Goal: Transaction & Acquisition: Purchase product/service

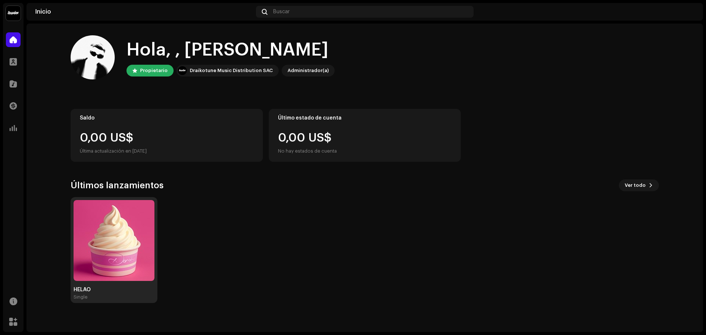
click at [122, 208] on img at bounding box center [114, 240] width 81 height 81
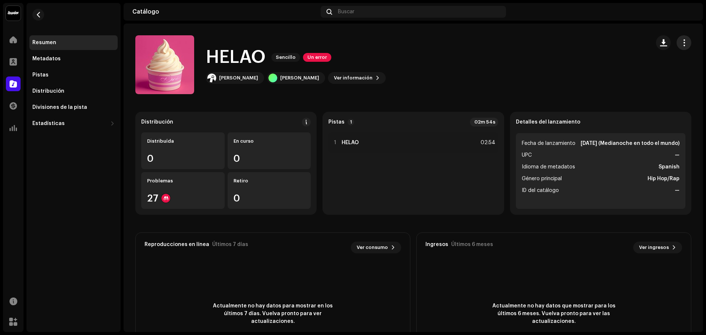
click at [683, 42] on span "button" at bounding box center [683, 43] width 7 height 6
click at [470, 79] on div "HELAO Sencillo Un error [PERSON_NAME] Ver información" at bounding box center [389, 64] width 509 height 59
click at [199, 124] on div "Distribución" at bounding box center [225, 122] width 169 height 9
click at [163, 197] on div at bounding box center [165, 198] width 9 height 9
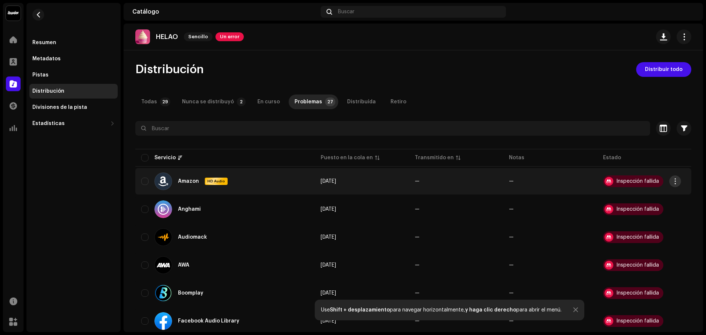
click at [675, 182] on span "button" at bounding box center [675, 181] width 6 height 6
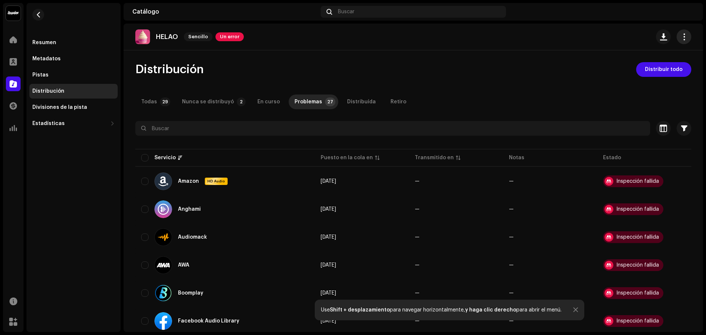
click at [680, 35] on span "button" at bounding box center [683, 37] width 7 height 6
click at [321, 64] on div "Distribución Distribuir todo" at bounding box center [413, 69] width 556 height 15
click at [155, 99] on div "Todas" at bounding box center [149, 101] width 16 height 15
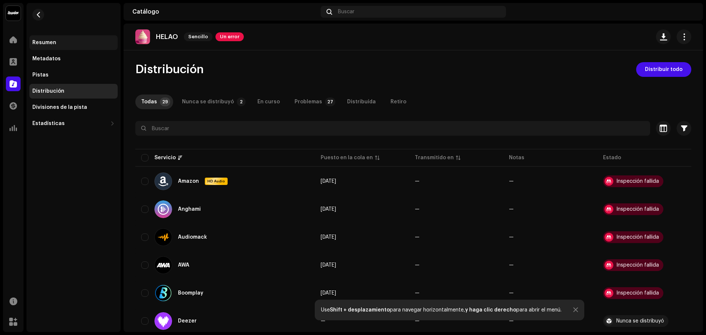
click at [71, 46] on div "Resumen" at bounding box center [73, 42] width 88 height 15
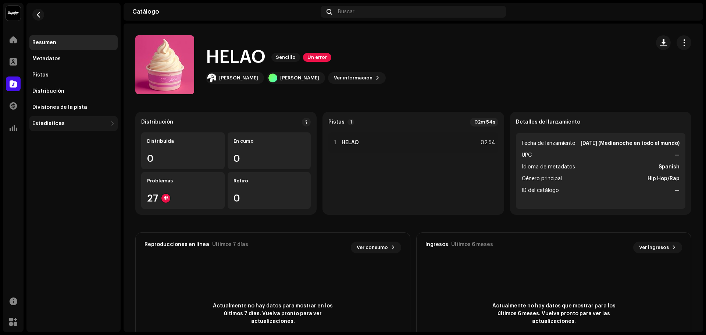
click at [81, 121] on div "Estadísticas" at bounding box center [69, 124] width 75 height 6
click at [74, 57] on div "Metadatos" at bounding box center [73, 59] width 82 height 6
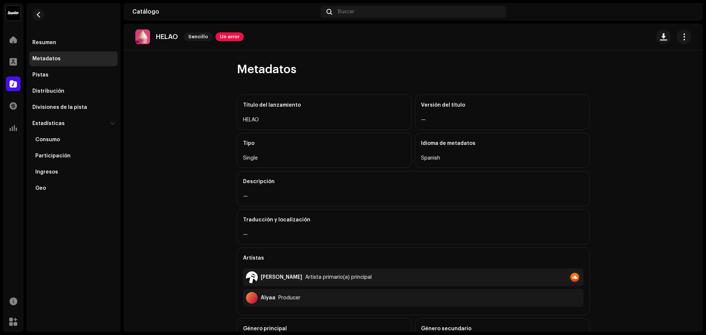
click at [88, 53] on div "Metadatos" at bounding box center [73, 58] width 88 height 15
click at [85, 44] on div "Resumen" at bounding box center [73, 43] width 82 height 6
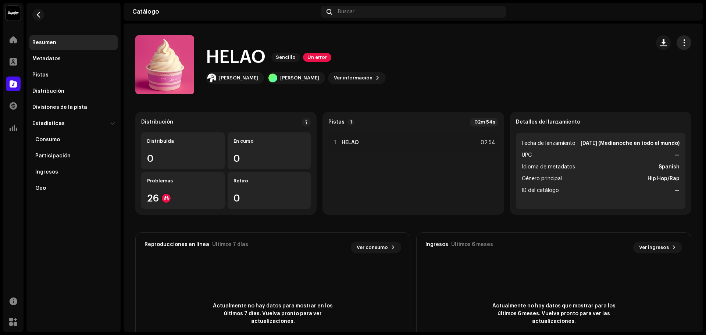
click at [680, 42] on span "button" at bounding box center [683, 43] width 7 height 6
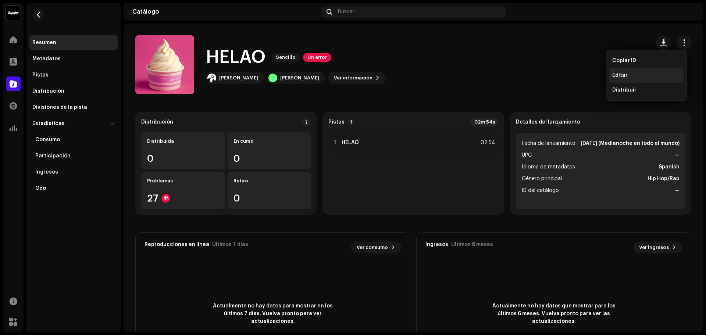
click at [616, 75] on span "Editar" at bounding box center [619, 75] width 15 height 6
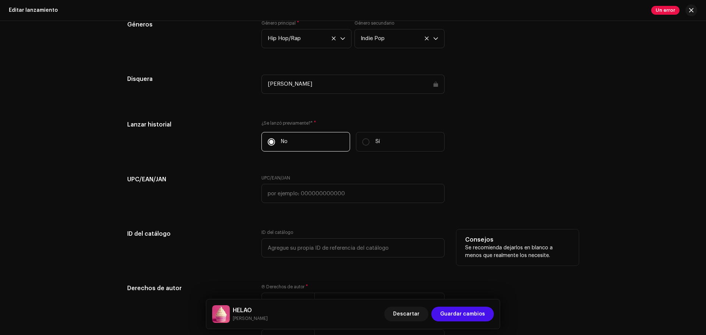
scroll to position [1111, 0]
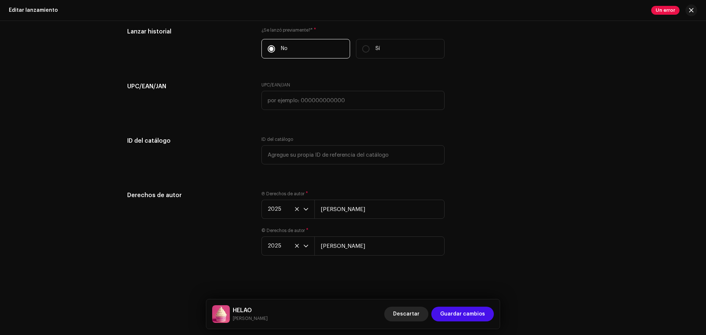
click at [408, 313] on span "Descartar" at bounding box center [406, 314] width 26 height 15
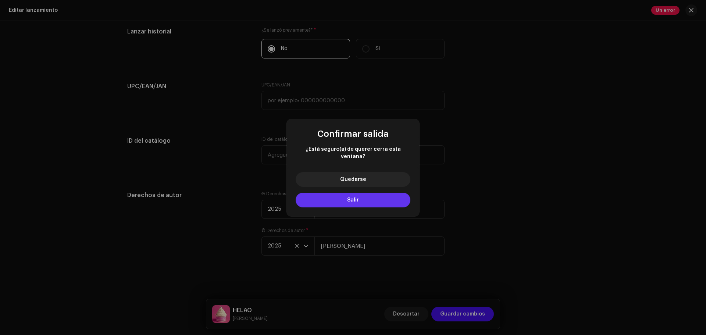
click at [355, 200] on button "Salir" at bounding box center [353, 200] width 115 height 15
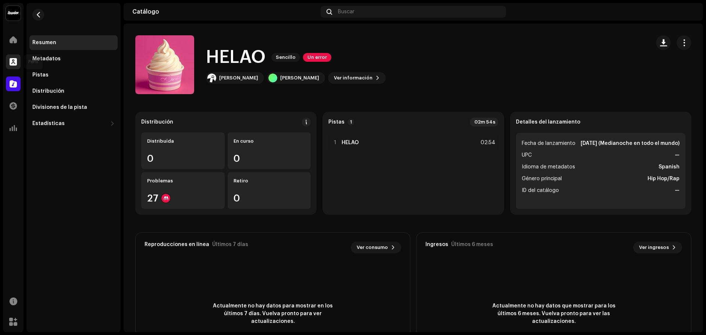
click at [11, 61] on span at bounding box center [13, 62] width 7 height 6
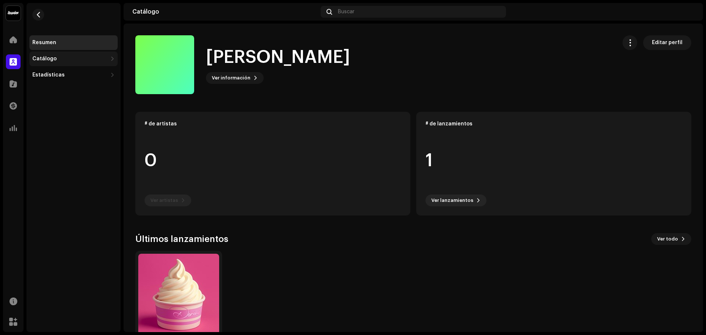
click at [58, 65] on div "Catálogo" at bounding box center [73, 58] width 88 height 15
click at [67, 71] on div "Lanzamientos" at bounding box center [73, 75] width 88 height 15
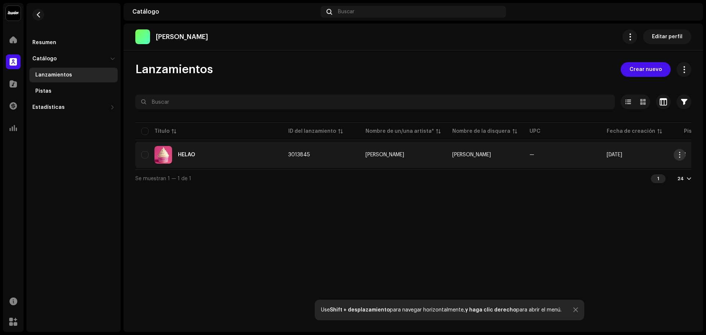
click at [679, 156] on span "button" at bounding box center [680, 155] width 6 height 6
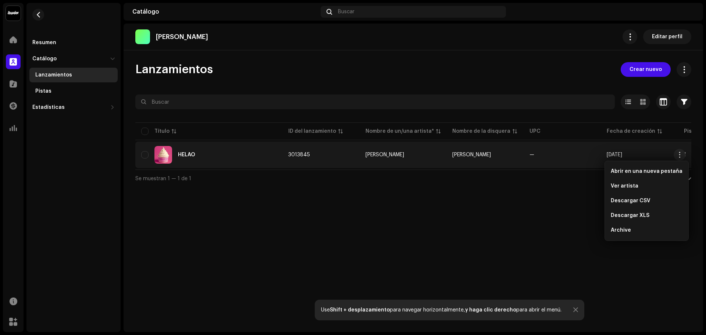
click at [484, 215] on div "[PERSON_NAME] Editar perfil Lanzamientos Crear nuevo Seleccionado 0 Opciones Fi…" at bounding box center [413, 178] width 579 height 308
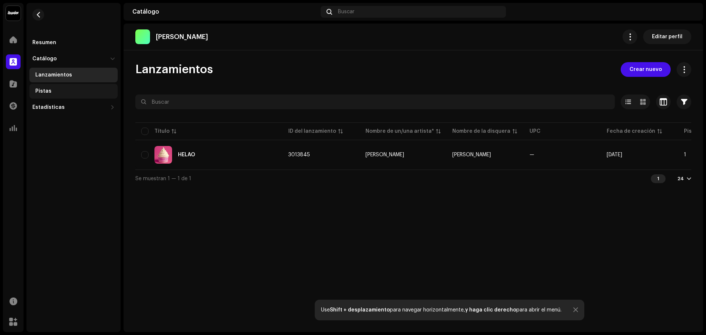
click at [74, 92] on div "Pistas" at bounding box center [74, 91] width 79 height 6
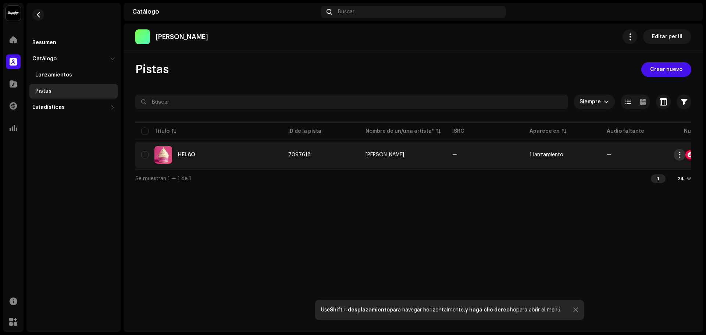
click at [680, 159] on button "button" at bounding box center [679, 155] width 12 height 12
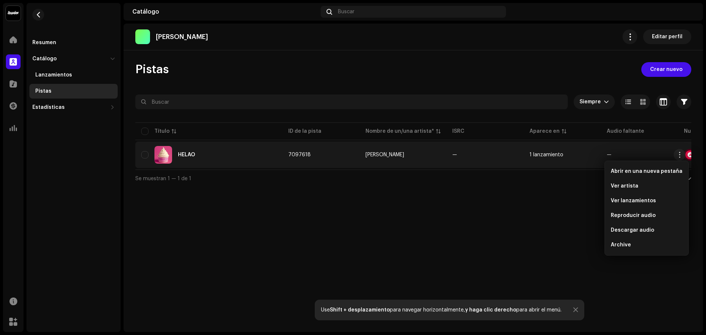
click at [496, 221] on div "[PERSON_NAME] Editar perfil Pistas Crear nuevo Siempre Seleccionado 0 Opciones …" at bounding box center [413, 178] width 579 height 308
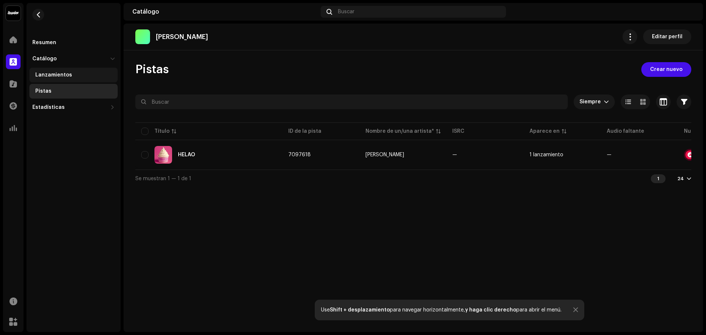
click at [70, 69] on div "Lanzamientos" at bounding box center [73, 75] width 88 height 15
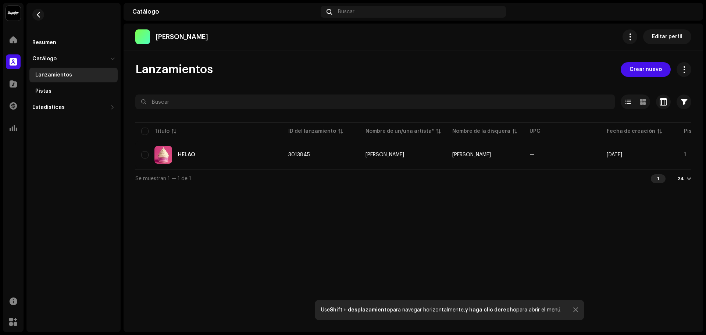
drag, startPoint x: 550, startPoint y: 169, endPoint x: 561, endPoint y: 172, distance: 11.3
click at [561, 172] on div "Seleccionado 0 Opciones Filtros Estado de distribución Nunca se distribuyó En c…" at bounding box center [413, 140] width 556 height 93
click at [608, 178] on div "Se muestran 1 — 1 de 1 1 24" at bounding box center [413, 178] width 556 height 18
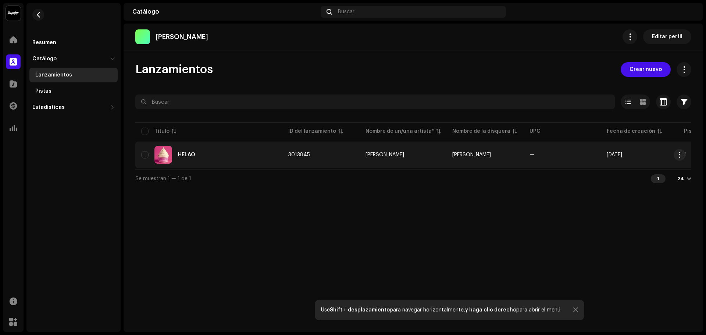
click at [564, 168] on td "—" at bounding box center [561, 155] width 77 height 26
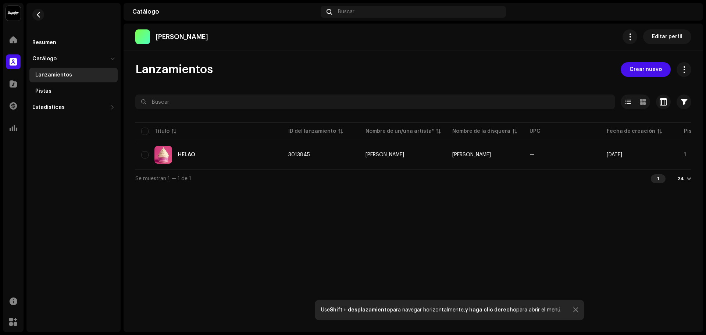
click at [576, 219] on div "[PERSON_NAME] Editar perfil Lanzamientos Crear nuevo Seleccionado 0 Opciones Fi…" at bounding box center [413, 178] width 579 height 308
click at [648, 65] on span "Crear nuevo" at bounding box center [645, 69] width 32 height 15
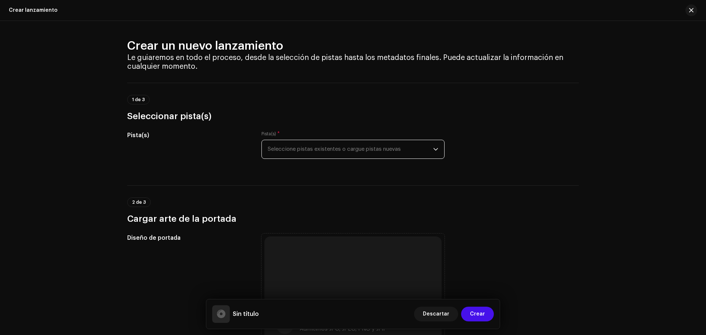
click at [299, 149] on span "Seleccione pistas existentes o cargue pistas nuevas" at bounding box center [350, 149] width 165 height 18
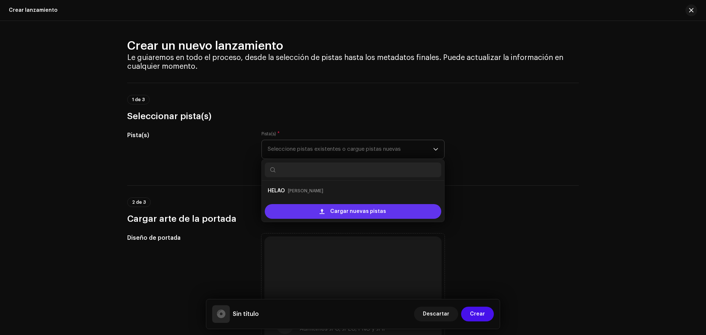
click at [339, 218] on div "Cargar nuevas pistas" at bounding box center [353, 211] width 182 height 21
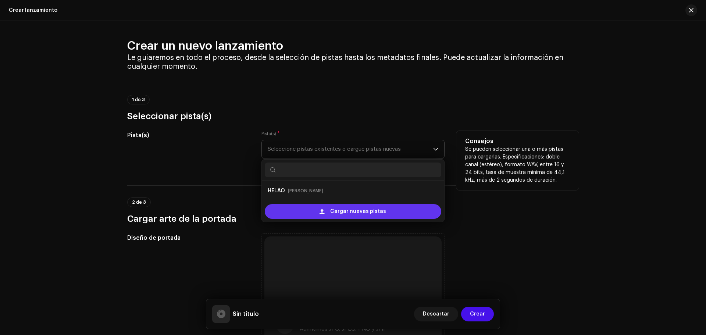
click at [344, 214] on span "Cargar nuevas pistas" at bounding box center [358, 211] width 56 height 15
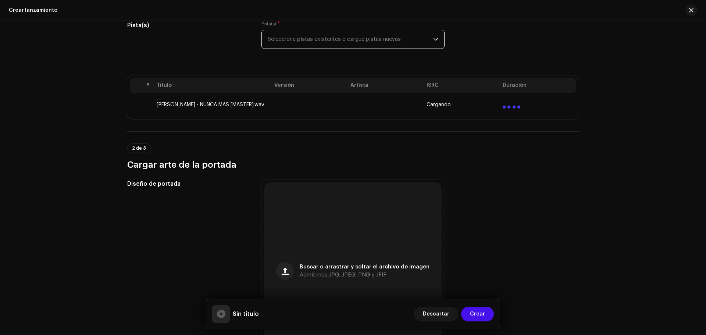
scroll to position [110, 0]
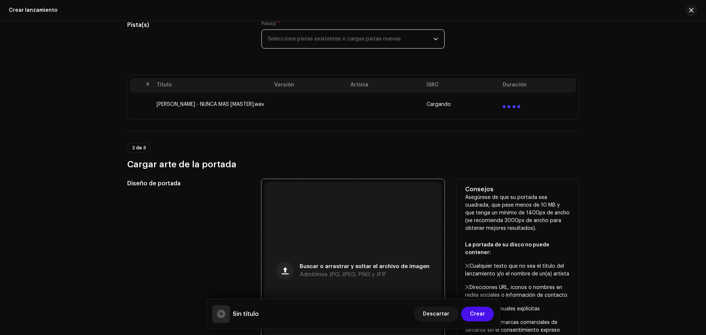
click at [355, 266] on span "Buscar o arrastrar y soltar el archivo de imagen" at bounding box center [365, 266] width 130 height 5
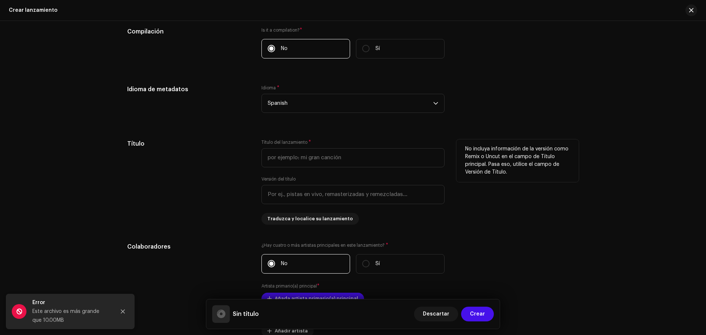
scroll to position [588, 0]
click at [293, 157] on input "text" at bounding box center [352, 157] width 183 height 19
type input "Nunca más"
click at [467, 174] on p "No incluya información de la versión como Remix o Uncut en el campo de Título p…" at bounding box center [517, 160] width 105 height 31
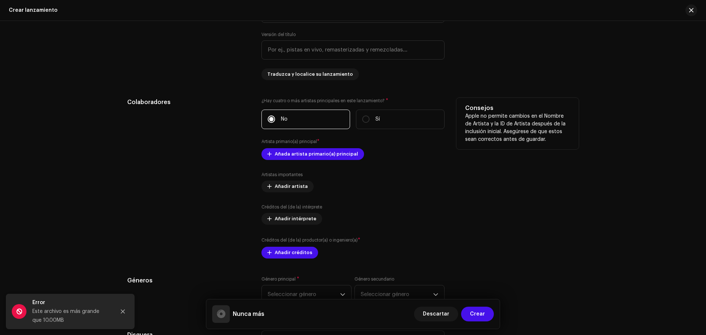
scroll to position [735, 0]
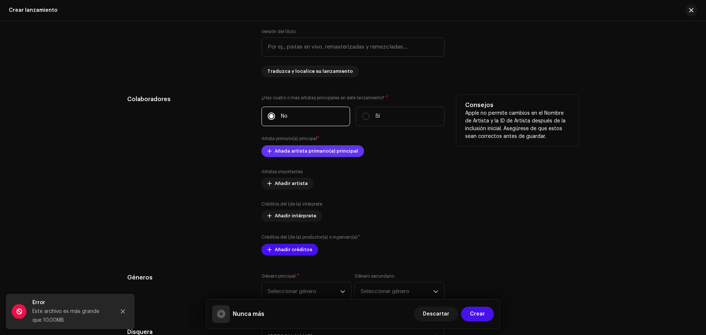
click at [305, 157] on span "Añada artista primario(a) principal" at bounding box center [316, 151] width 83 height 15
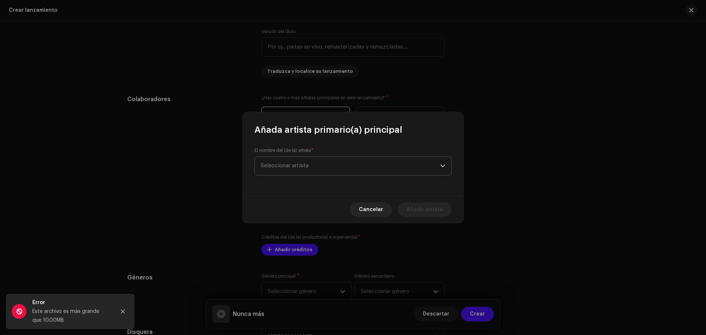
click at [305, 168] on span "Seleccionar artista" at bounding box center [285, 166] width 48 height 6
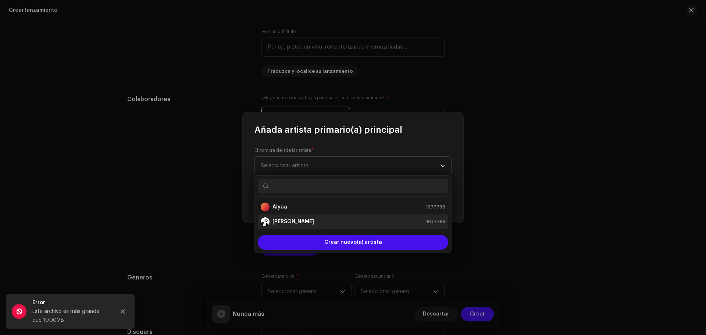
click at [297, 217] on div "[PERSON_NAME] 1677795" at bounding box center [353, 221] width 185 height 9
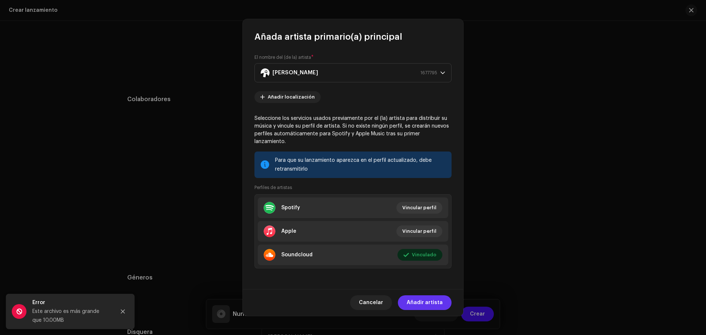
click at [421, 304] on span "Añadir artista" at bounding box center [425, 302] width 36 height 15
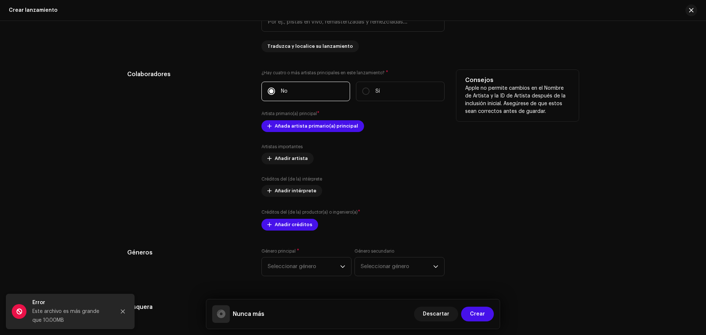
scroll to position [772, 0]
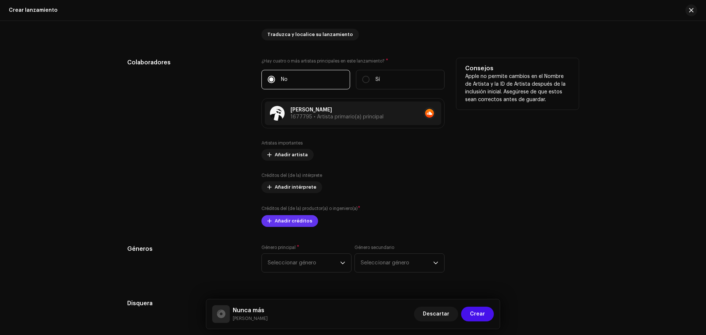
click at [296, 222] on span "Añadir créditos" at bounding box center [293, 221] width 37 height 15
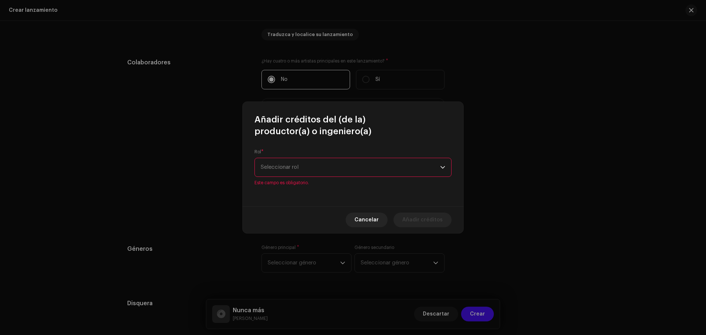
click at [292, 165] on span "Seleccionar rol" at bounding box center [350, 167] width 179 height 18
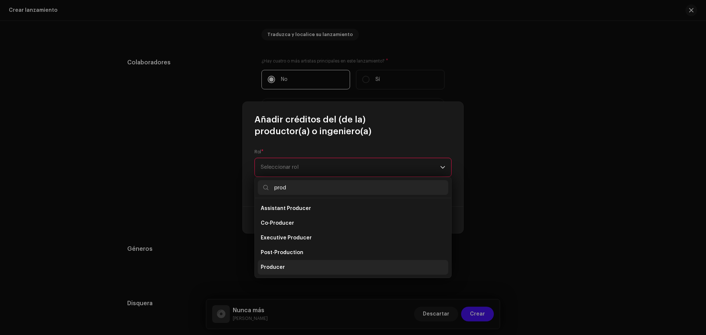
type input "prod"
click at [295, 267] on li "Producer" at bounding box center [353, 267] width 190 height 15
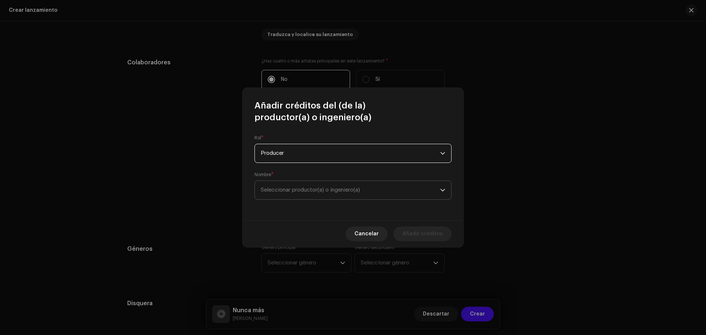
click at [301, 187] on span "Seleccionar productor(a) o ingeniero(a)" at bounding box center [310, 190] width 99 height 6
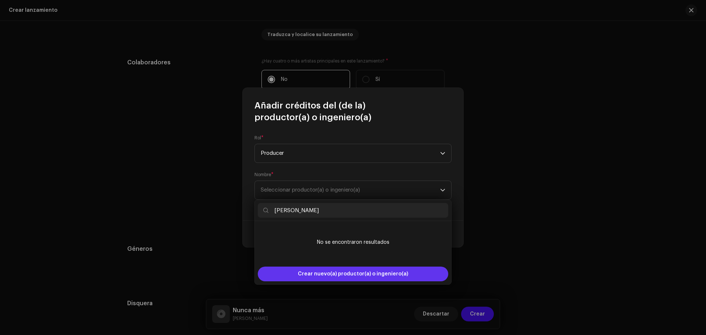
type input "[PERSON_NAME]"
click at [335, 273] on span "Crear nuevo(a) productor(a) o ingeniero(a)" at bounding box center [353, 274] width 110 height 15
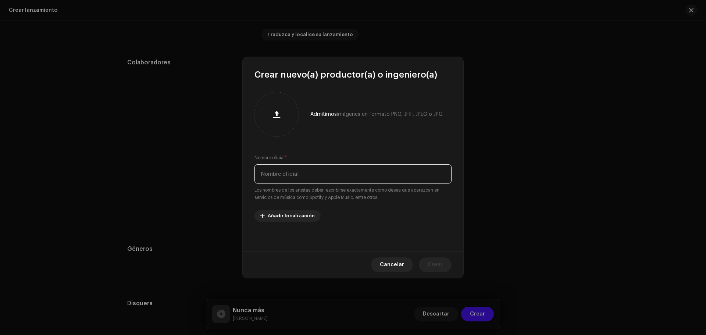
click at [307, 179] on input "text" at bounding box center [352, 173] width 197 height 19
type input "[PERSON_NAME]"
click at [441, 262] on span "Crear" at bounding box center [435, 264] width 15 height 15
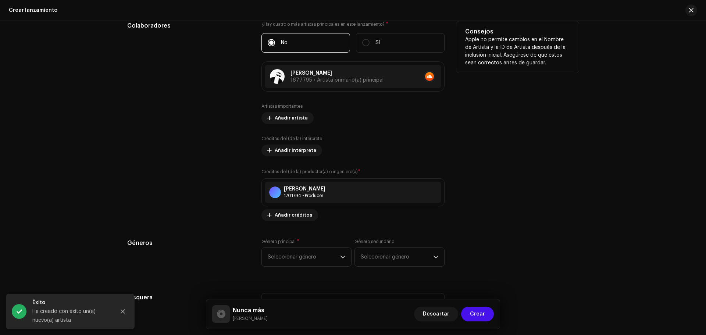
scroll to position [845, 0]
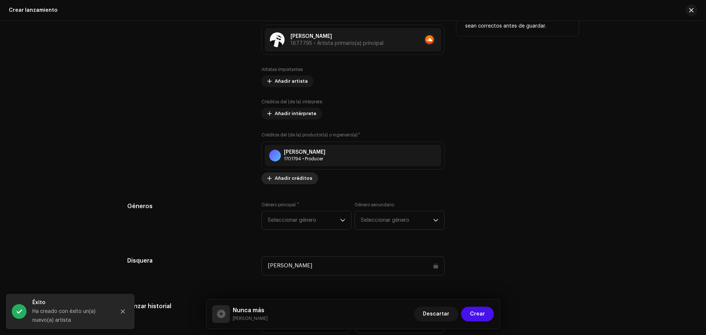
click at [299, 175] on span "Añadir créditos" at bounding box center [293, 178] width 37 height 15
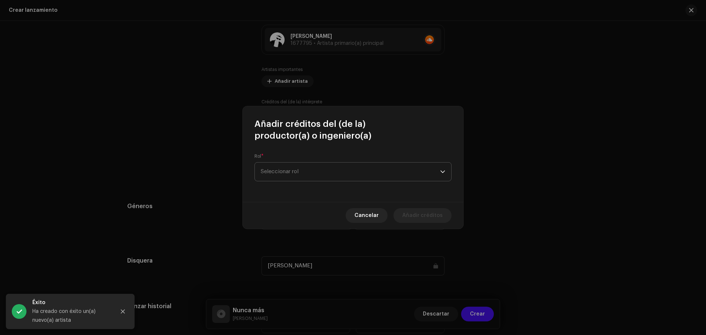
click at [300, 176] on span "Seleccionar rol" at bounding box center [350, 171] width 179 height 18
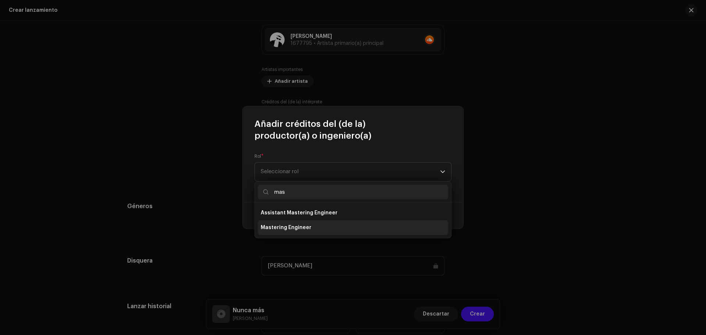
type input "mas"
click at [287, 224] on span "Mastering Engineer" at bounding box center [286, 227] width 51 height 7
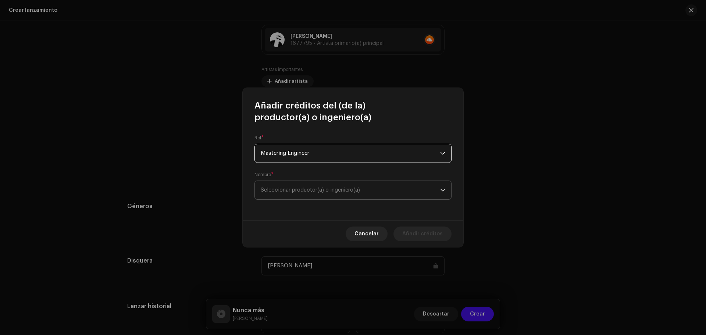
click at [297, 188] on span "Seleccionar productor(a) o ingeniero(a)" at bounding box center [310, 190] width 99 height 6
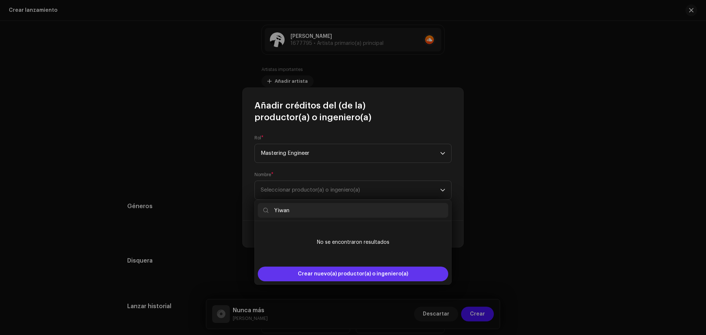
type input "Yiwan"
click at [357, 275] on span "Crear nuevo(a) productor(a) o ingeniero(a)" at bounding box center [353, 274] width 110 height 15
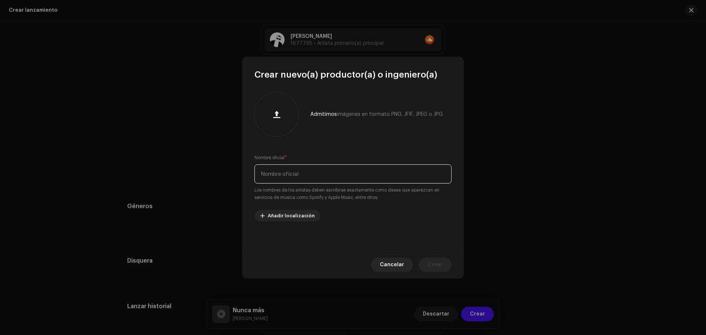
click at [314, 181] on input "text" at bounding box center [352, 173] width 197 height 19
type input "Yiwan"
click at [430, 266] on span "Crear" at bounding box center [435, 264] width 15 height 15
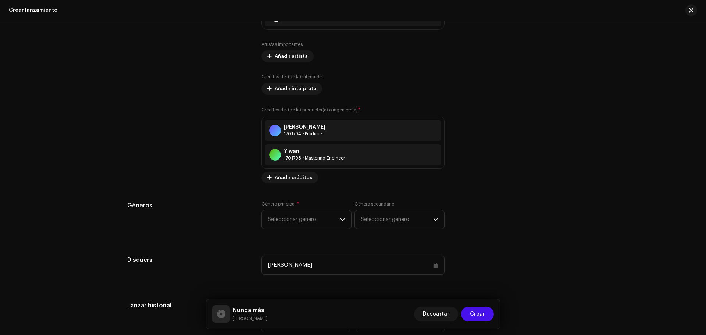
scroll to position [882, 0]
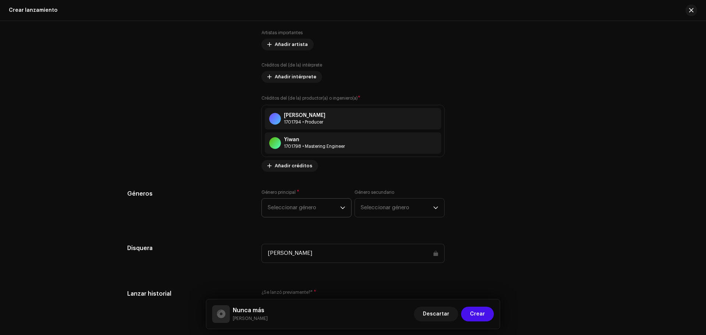
click at [317, 204] on span "Seleccionar género" at bounding box center [304, 208] width 72 height 18
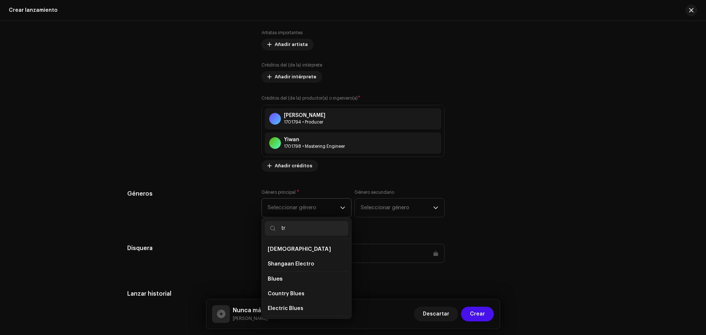
type input "t"
type input "U"
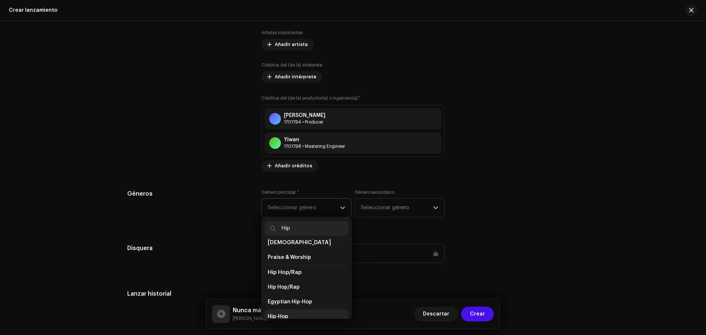
scroll to position [79, 0]
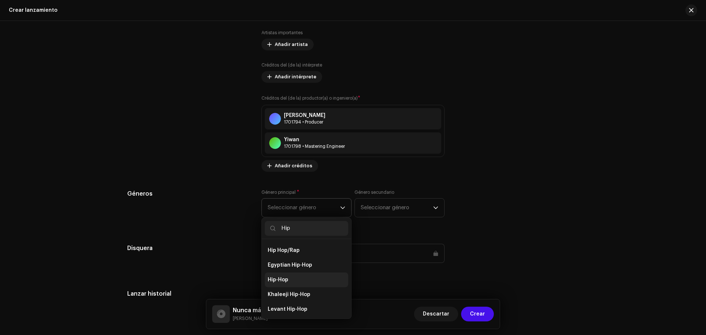
type input "Hip"
click at [281, 278] on li "Hip-Hop" at bounding box center [306, 279] width 83 height 15
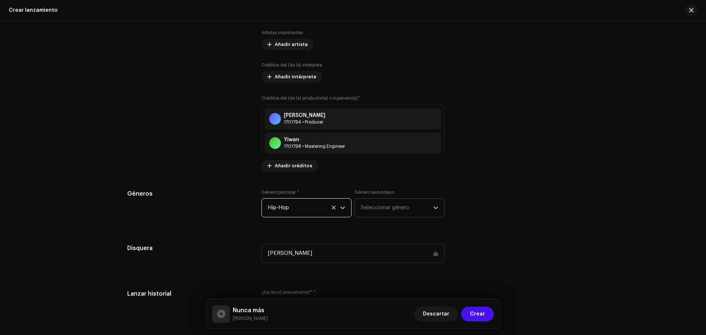
click at [370, 212] on span "Seleccionar género" at bounding box center [397, 208] width 72 height 18
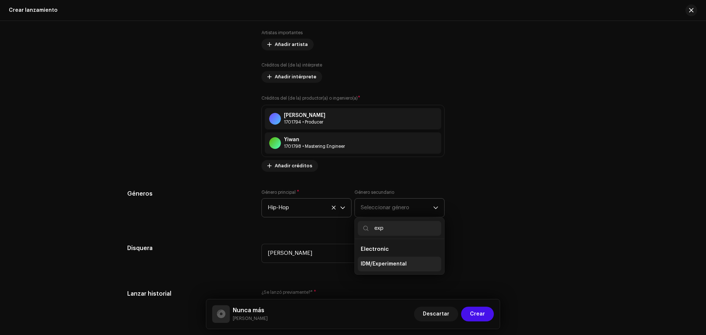
type input "exp"
click at [401, 269] on li "IDM/Experimental" at bounding box center [399, 264] width 83 height 15
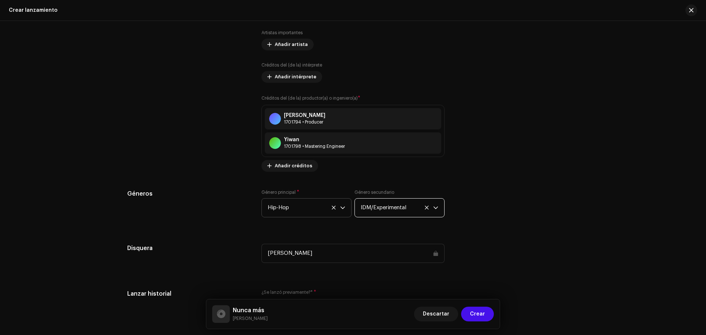
click at [473, 213] on div "Géneros Género principal * Hip-Hop Género secundario IDM/Experimental" at bounding box center [352, 207] width 451 height 37
click at [372, 208] on span "IDM/Experimental" at bounding box center [397, 208] width 72 height 18
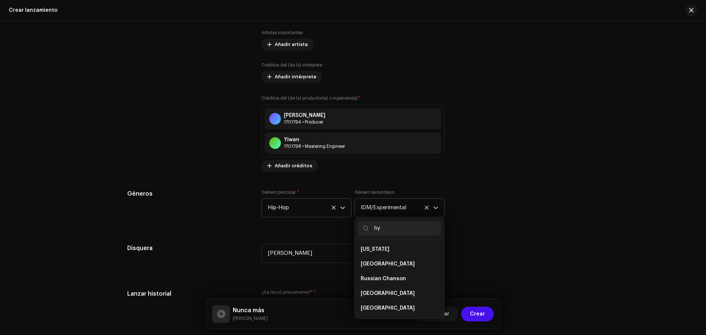
scroll to position [0, 0]
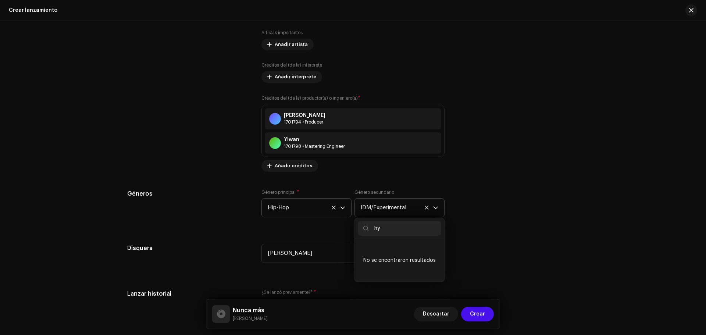
type input "h"
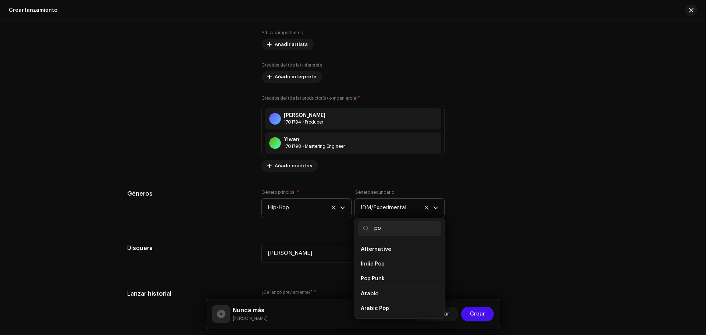
type input "p"
type input "a"
click at [457, 190] on div "Géneros Género principal * Hip-Hop Género secundario IDM/Experimental African A…" at bounding box center [352, 207] width 451 height 37
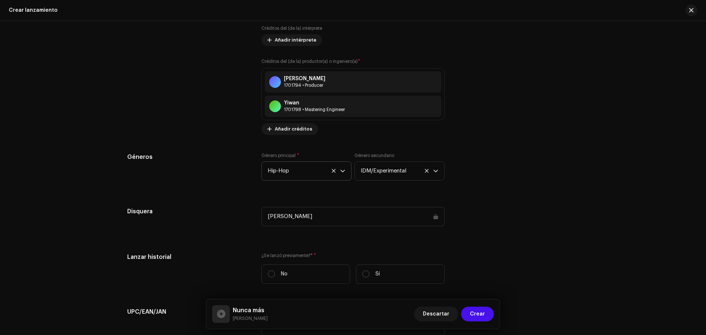
scroll to position [956, 0]
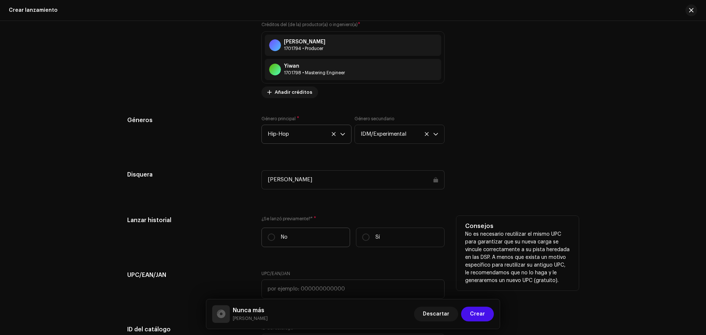
click at [319, 240] on label "No" at bounding box center [305, 237] width 89 height 19
click at [275, 240] on input "No" at bounding box center [271, 236] width 7 height 7
radio input "true"
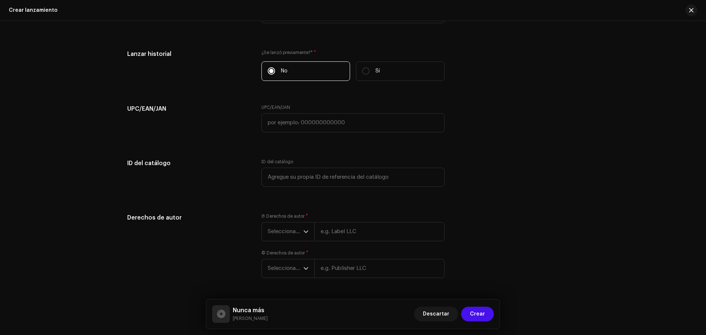
scroll to position [1140, 0]
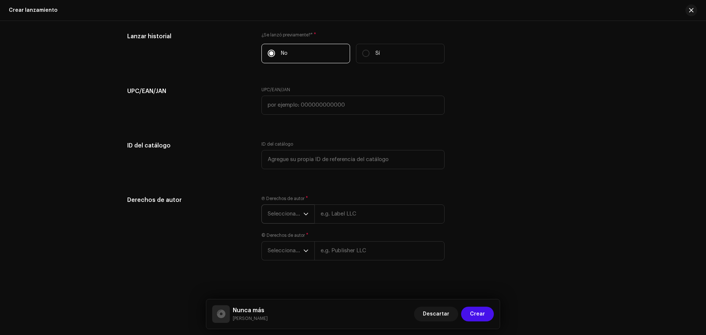
click at [285, 213] on span "Seleccionar año" at bounding box center [286, 214] width 36 height 18
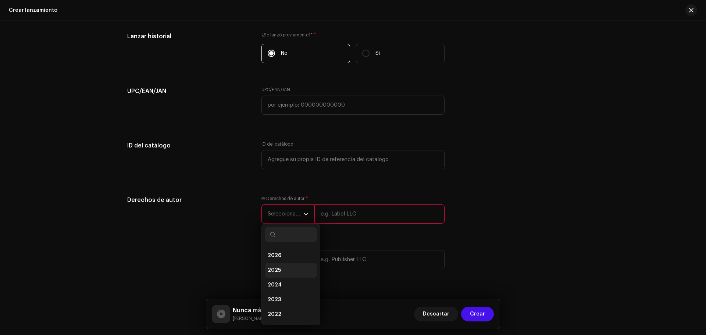
click at [288, 270] on li "2025" at bounding box center [291, 270] width 52 height 15
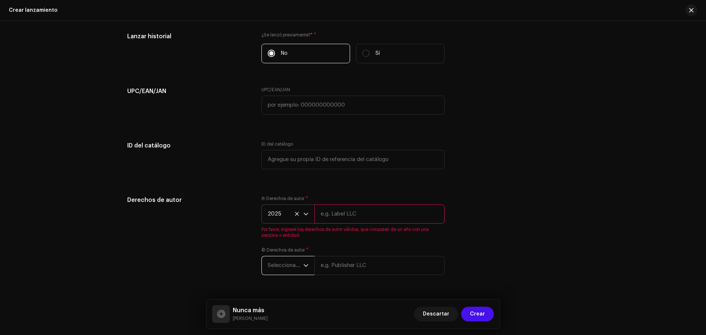
click at [280, 268] on span "Seleccionar año" at bounding box center [286, 265] width 36 height 18
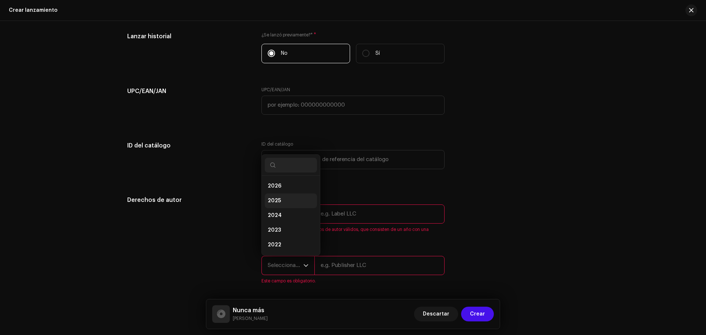
click at [271, 200] on span "2025" at bounding box center [274, 200] width 13 height 7
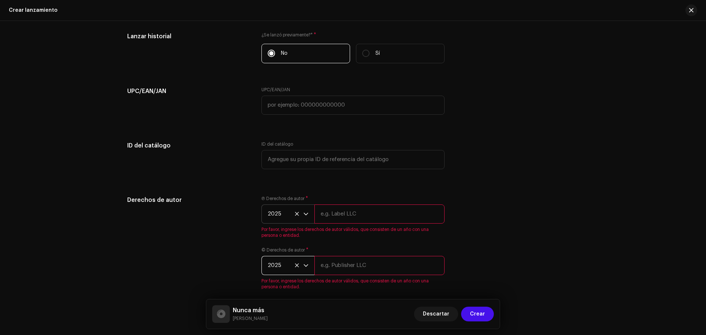
click at [385, 216] on input "text" at bounding box center [379, 213] width 130 height 19
type input "[PERSON_NAME]"
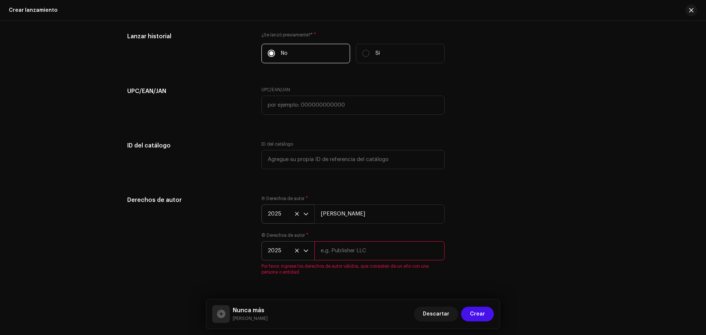
click at [348, 262] on div "© Derechos de autor * 2025 Por favor, ingrese los derechos de autor válidos, qu…" at bounding box center [352, 253] width 183 height 43
click at [347, 253] on input "text" at bounding box center [379, 250] width 130 height 19
type input "[PERSON_NAME]"
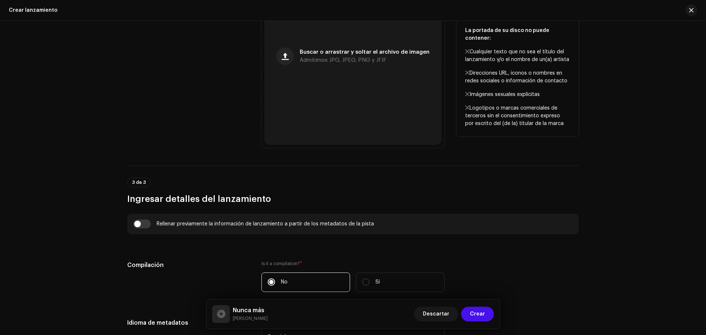
scroll to position [189, 0]
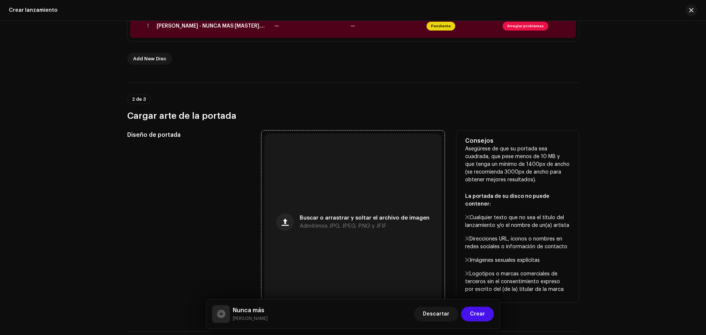
click at [369, 189] on div "Buscar o arrastrar y soltar el archivo de imagen Admitimos JPG, JPEG, PNG y JFIF" at bounding box center [352, 221] width 177 height 177
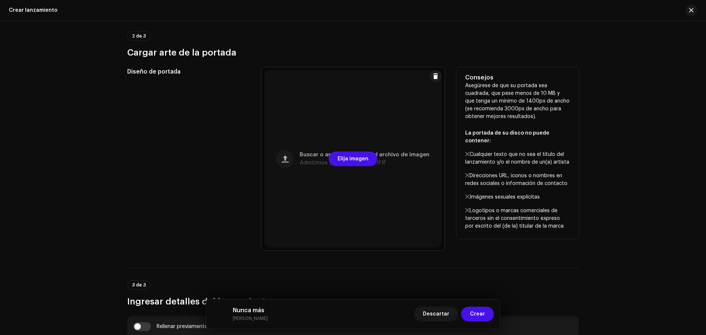
scroll to position [262, 0]
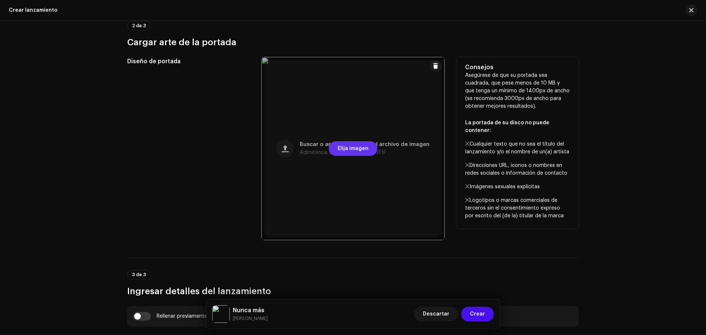
click at [357, 150] on span "Elija imagen" at bounding box center [352, 148] width 31 height 15
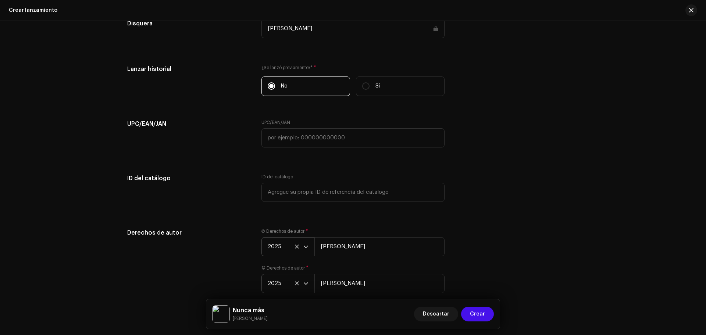
scroll to position [1108, 0]
drag, startPoint x: 484, startPoint y: 129, endPoint x: 654, endPoint y: 66, distance: 181.6
click at [654, 65] on div "Crear un nuevo lanzamiento Le guiaremos en todo el proceso, desde la selección …" at bounding box center [353, 178] width 706 height 314
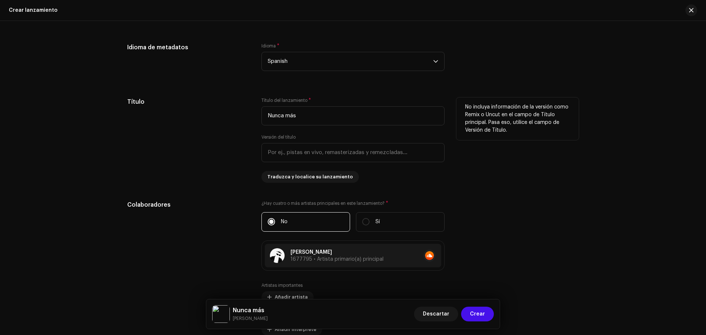
scroll to position [593, 0]
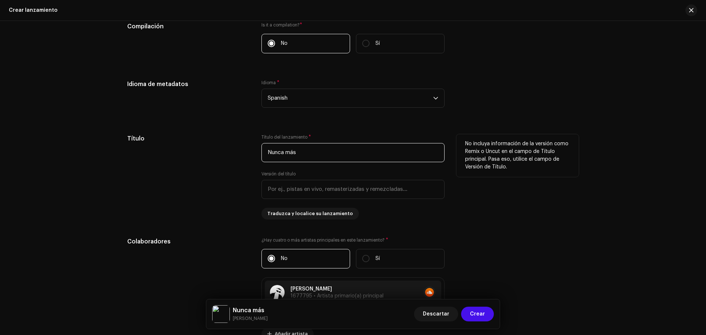
click at [299, 157] on input "Nunca más" at bounding box center [352, 152] width 183 height 19
click at [285, 153] on input "Nunca más" at bounding box center [352, 152] width 183 height 19
click at [287, 153] on input "Nunca más" at bounding box center [352, 152] width 183 height 19
type input "Nunca más"
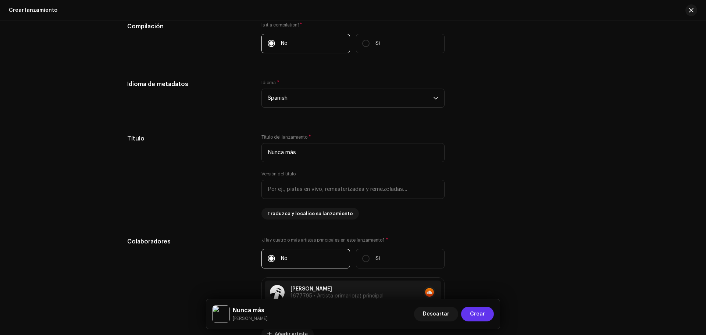
click at [468, 314] on button "Crear" at bounding box center [477, 314] width 33 height 15
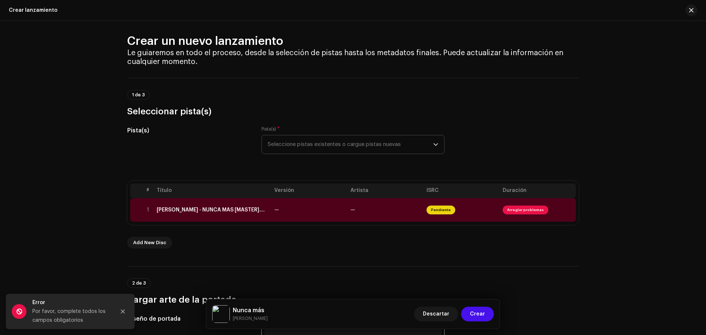
scroll to position [0, 0]
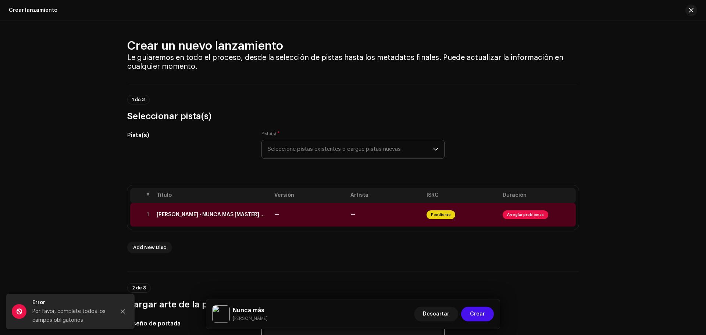
click at [271, 146] on span "Seleccione pistas existentes o cargue pistas nuevas" at bounding box center [350, 149] width 165 height 18
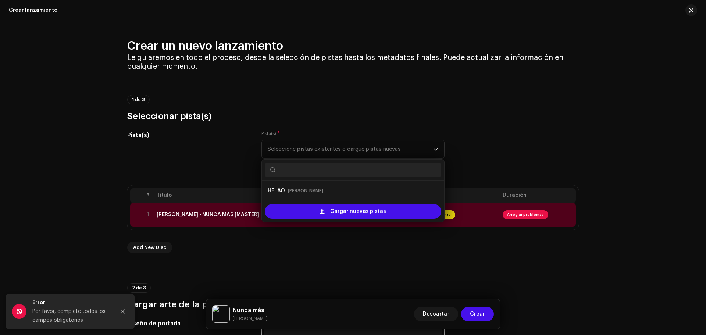
click at [476, 121] on h3 "Seleccionar pista(s)" at bounding box center [352, 116] width 451 height 12
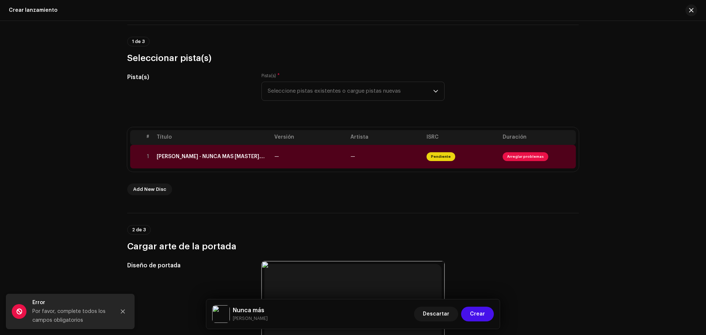
scroll to position [56, 0]
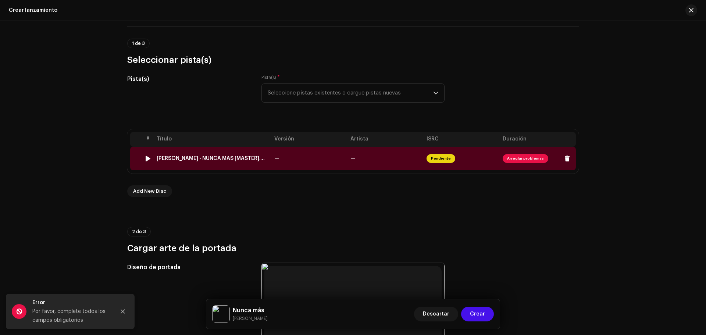
click at [167, 157] on div "[PERSON_NAME] - NUNCA MAS [MASTER].wav" at bounding box center [213, 158] width 112 height 6
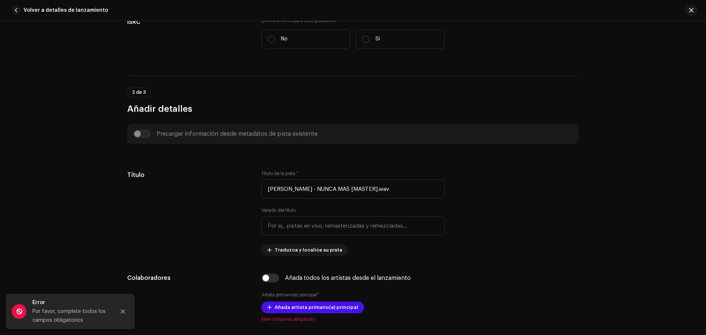
scroll to position [184, 0]
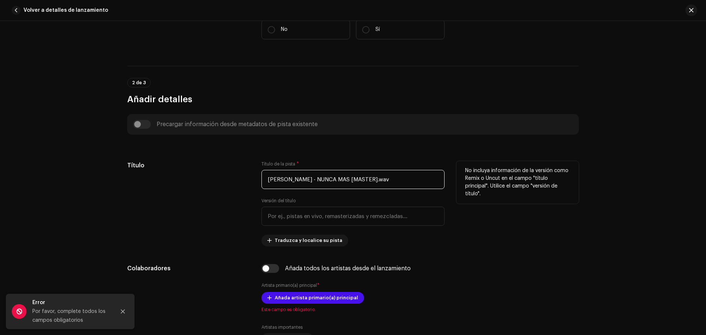
drag, startPoint x: 243, startPoint y: 182, endPoint x: 171, endPoint y: 185, distance: 72.1
click at [178, 184] on div "Título Título de la pista * [PERSON_NAME] - NUNCA MAS [MASTER].wav Versión del …" at bounding box center [352, 203] width 451 height 85
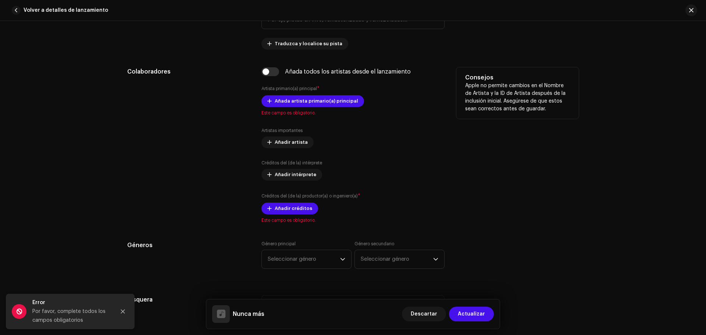
scroll to position [368, 0]
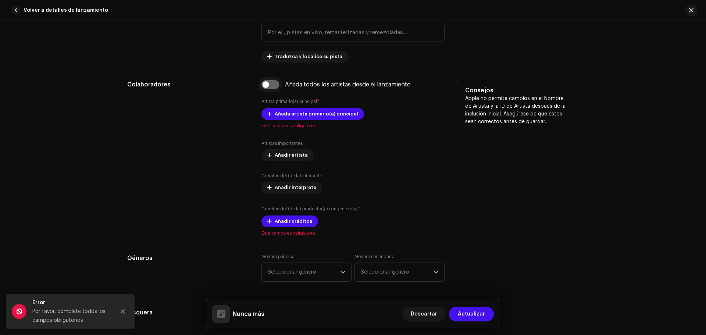
type input "Nunca más"
click at [263, 83] on input "checkbox" at bounding box center [270, 84] width 18 height 9
checkbox input "true"
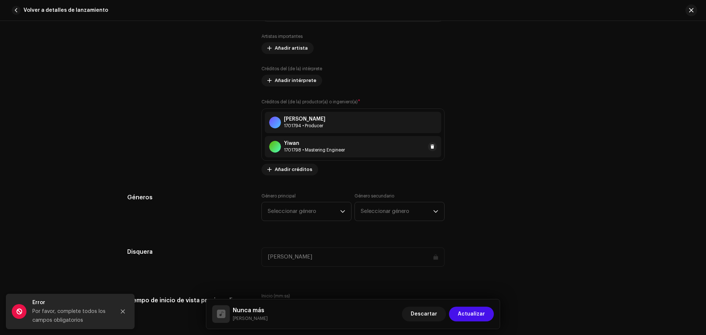
scroll to position [515, 0]
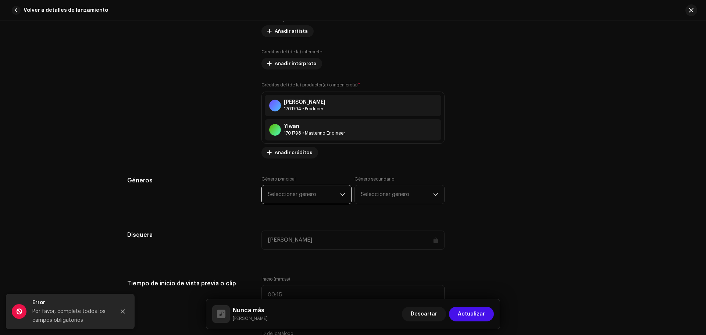
click at [303, 190] on span "Seleccionar género" at bounding box center [304, 194] width 72 height 18
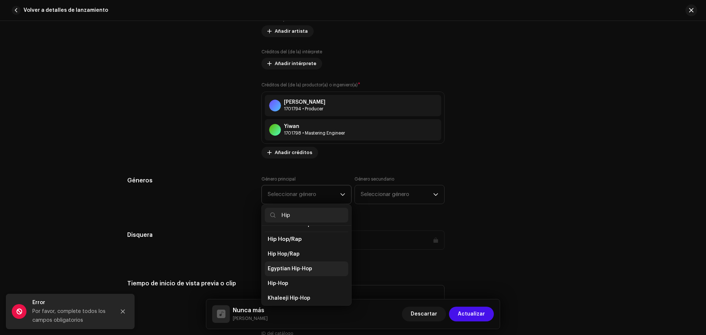
scroll to position [74, 0]
type input "Hip"
click at [287, 267] on li "Hip-Hop" at bounding box center [306, 272] width 83 height 15
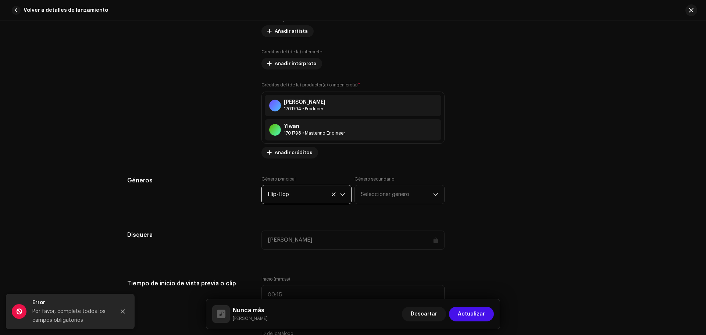
click at [311, 202] on span "Hip-Hop" at bounding box center [304, 194] width 72 height 18
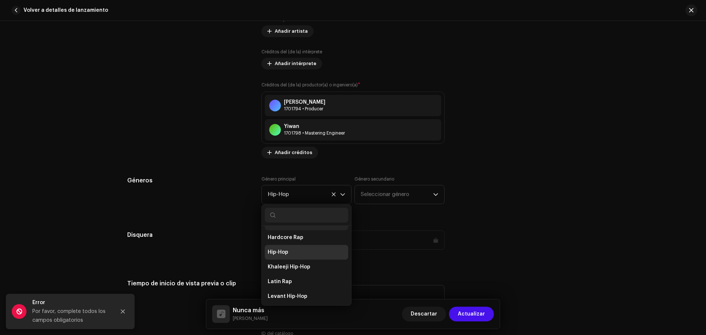
scroll to position [3054, 0]
click at [397, 225] on div "Detalles de la pista Complete los siguientes pasos para finalizar su pista. 1 d…" at bounding box center [352, 336] width 475 height 1624
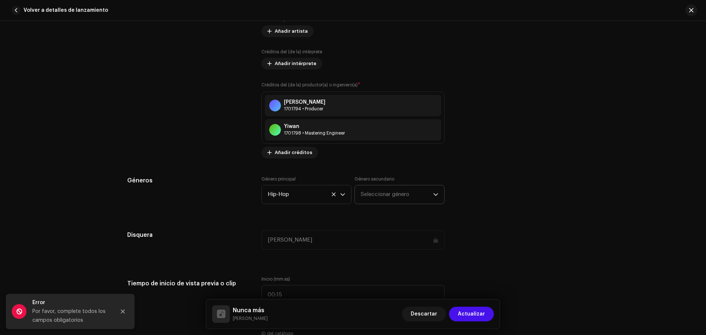
click at [392, 200] on span "Seleccionar género" at bounding box center [397, 194] width 72 height 18
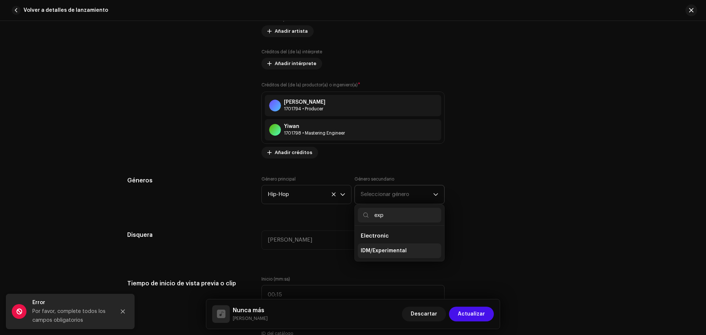
type input "exp"
click at [396, 255] on li "IDM/Experimental" at bounding box center [399, 250] width 83 height 15
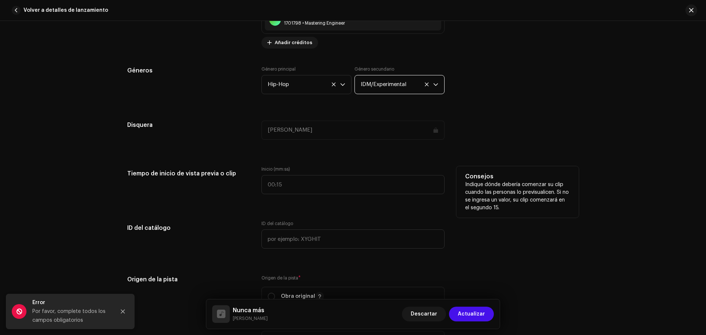
scroll to position [625, 0]
type input ":"
click at [278, 186] on input ":" at bounding box center [352, 184] width 183 height 19
click at [475, 150] on div "Detalles de la pista Complete los siguientes pasos para finalizar su pista. 1 d…" at bounding box center [352, 226] width 475 height 1624
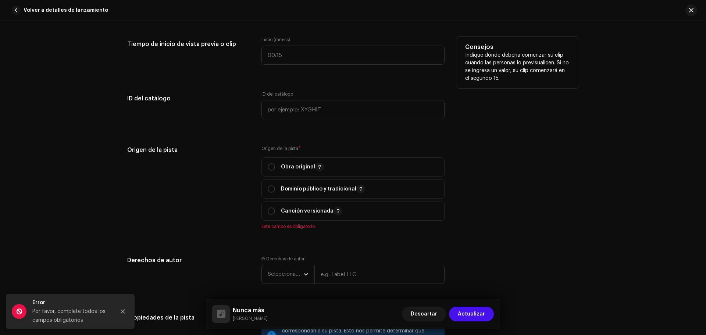
scroll to position [772, 0]
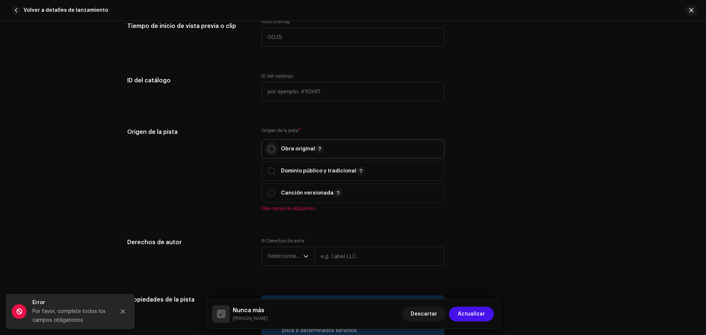
click at [270, 148] on input "radio" at bounding box center [271, 148] width 7 height 7
radio input "true"
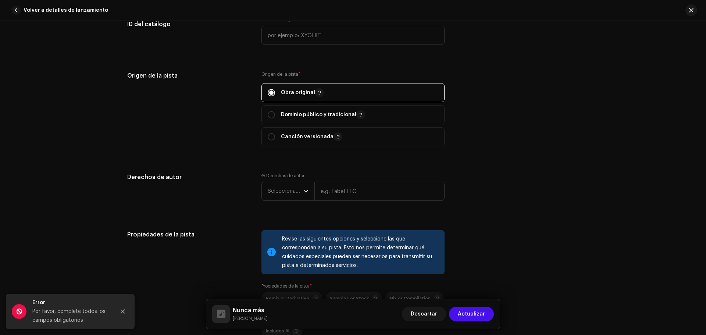
scroll to position [845, 0]
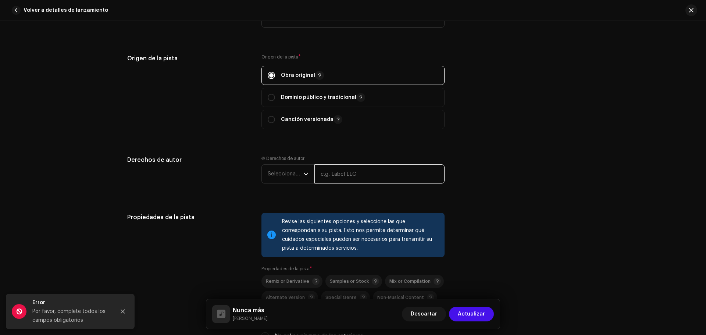
click at [373, 177] on input "text" at bounding box center [379, 173] width 130 height 19
click at [303, 176] on div "dropdown trigger" at bounding box center [305, 174] width 5 height 18
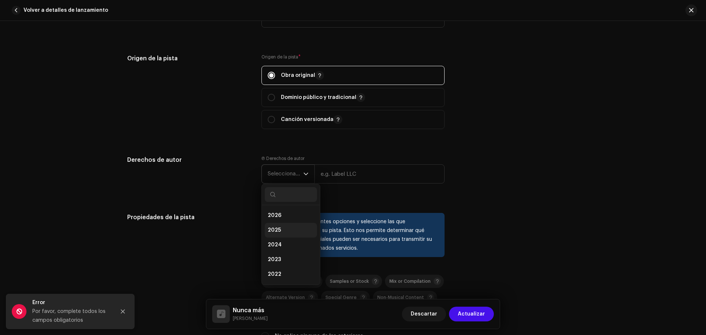
click at [266, 227] on li "2025" at bounding box center [291, 230] width 52 height 15
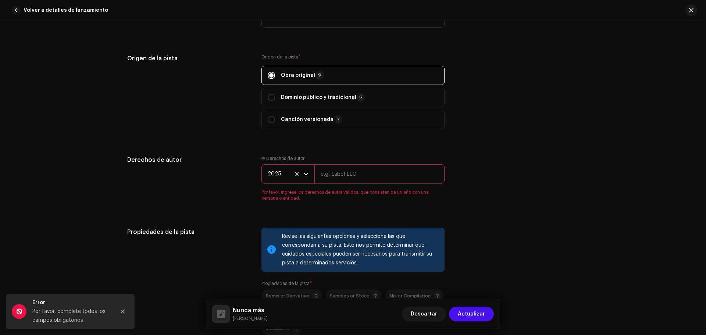
click at [361, 174] on input "text" at bounding box center [379, 173] width 130 height 19
type input "[PERSON_NAME]"
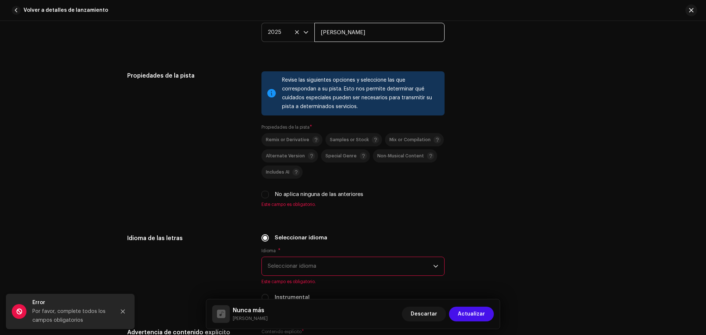
scroll to position [993, 0]
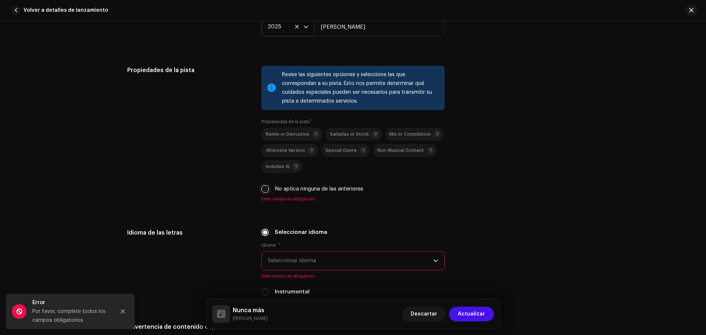
click at [264, 187] on input "No aplica ninguna de las anteriores" at bounding box center [264, 188] width 7 height 7
checkbox input "true"
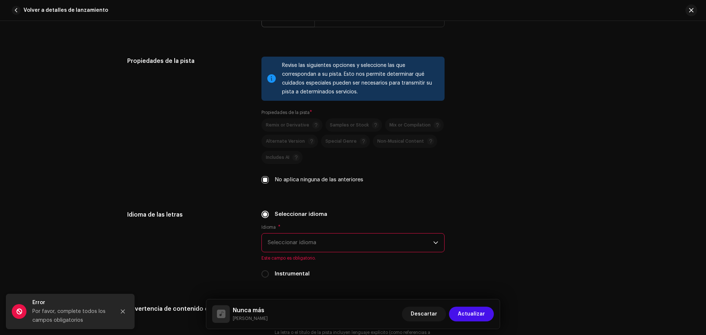
scroll to position [1029, 0]
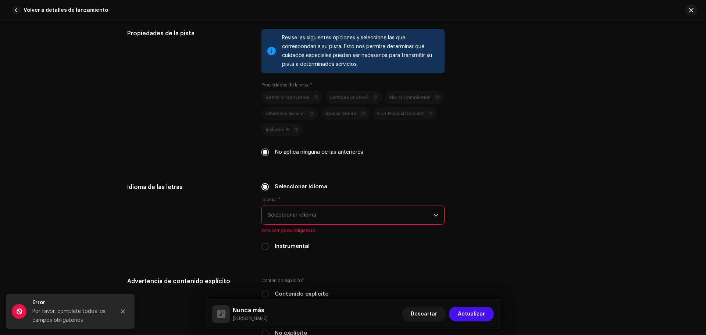
click at [316, 208] on span "Seleccionar idioma" at bounding box center [350, 215] width 165 height 18
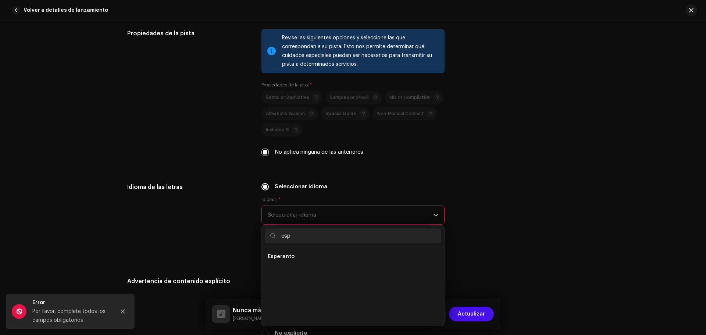
scroll to position [0, 0]
type input "e"
type input "sp"
click at [298, 272] on li "Spanish" at bounding box center [353, 271] width 176 height 15
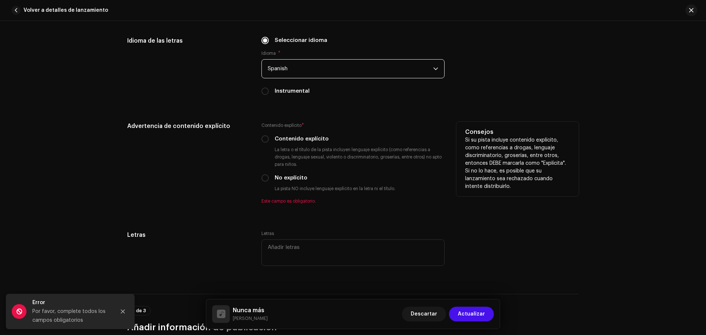
scroll to position [1176, 0]
click at [271, 177] on div "No explícito" at bounding box center [352, 177] width 183 height 8
click at [266, 179] on input "No explícito" at bounding box center [264, 177] width 7 height 7
radio input "true"
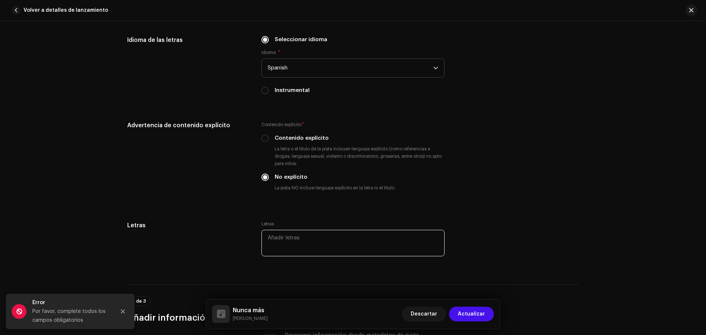
click at [291, 245] on textarea at bounding box center [352, 243] width 183 height 26
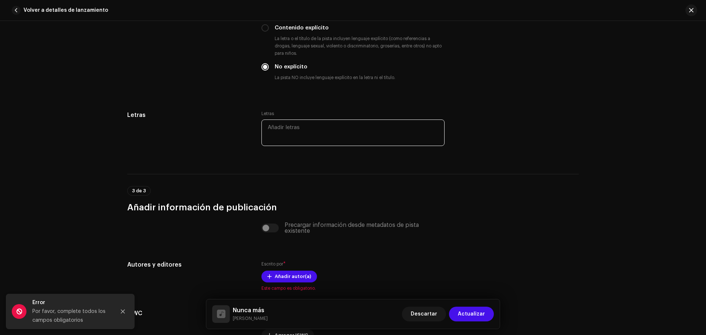
scroll to position [1323, 0]
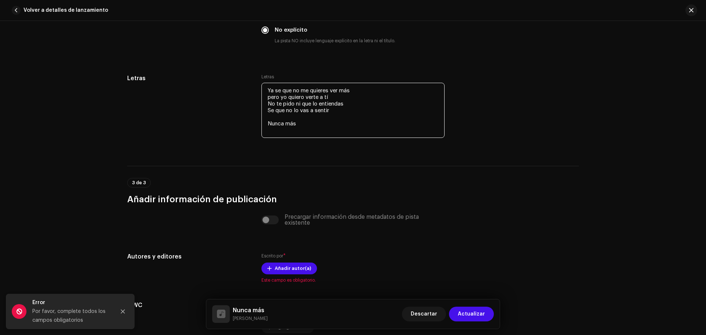
paste textarea "Nunca más"
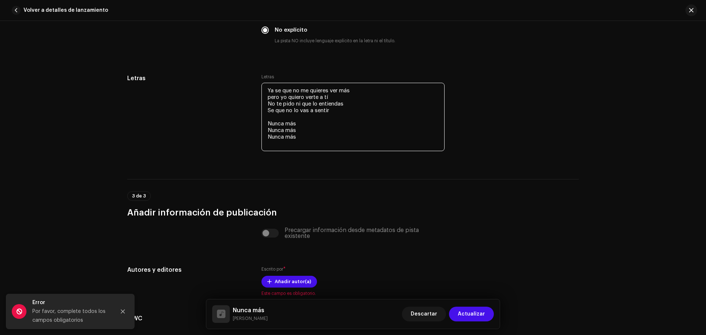
paste textarea "Nunca más"
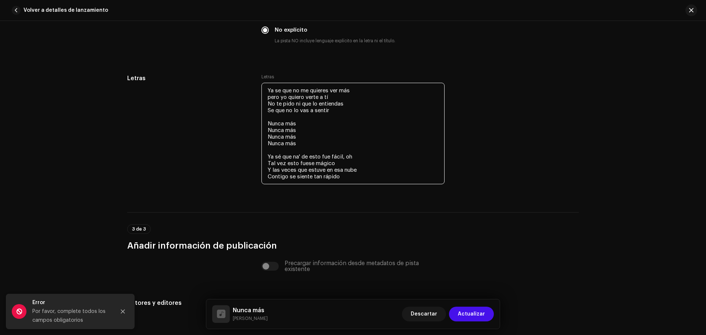
click at [331, 170] on textarea "Ya se que no me quieres ver más pero yo quiero verte a tí No te pido ni que lo …" at bounding box center [352, 133] width 183 height 101
click at [368, 173] on textarea "Ya se que no me quieres ver más pero yo quiero verte a tí No te pido ni que lo …" at bounding box center [352, 133] width 183 height 101
click at [344, 178] on textarea "Ya se que no me quieres ver más pero yo quiero verte a tí No te pido ni que lo …" at bounding box center [352, 133] width 183 height 101
click at [268, 175] on textarea "Ya se que no me quieres ver más pero yo quiero verte a tí No te pido ni que lo …" at bounding box center [352, 133] width 183 height 101
click at [270, 178] on textarea "Ya se que no me quieres ver más pero yo quiero verte a tí No te pido ni que lo …" at bounding box center [352, 133] width 183 height 101
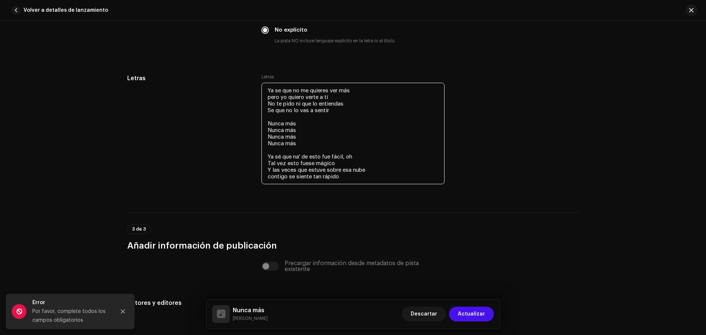
drag, startPoint x: 400, startPoint y: 157, endPoint x: 376, endPoint y: 152, distance: 24.7
click at [395, 155] on textarea "Ya se que no me quieres ver más pero yo quiero verte a tí No te pido ni que lo …" at bounding box center [352, 133] width 183 height 101
click at [264, 162] on textarea "Ya se que no me quieres ver más pero yo quiero verte a tí No te pido ni que lo …" at bounding box center [352, 133] width 183 height 101
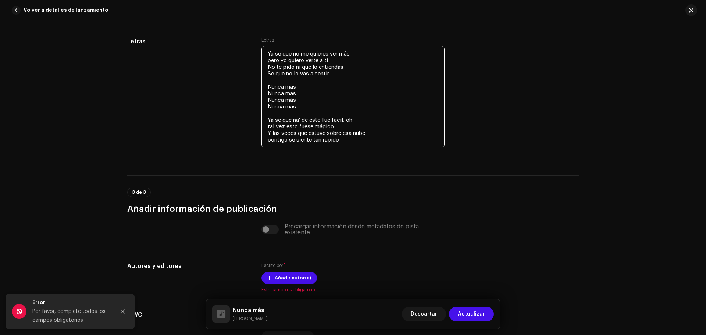
drag, startPoint x: 343, startPoint y: 138, endPoint x: 351, endPoint y: 138, distance: 8.5
click at [342, 138] on textarea "Ya se que no me quieres ver más pero yo quiero verte a tí No te pido ni que lo …" at bounding box center [352, 96] width 183 height 101
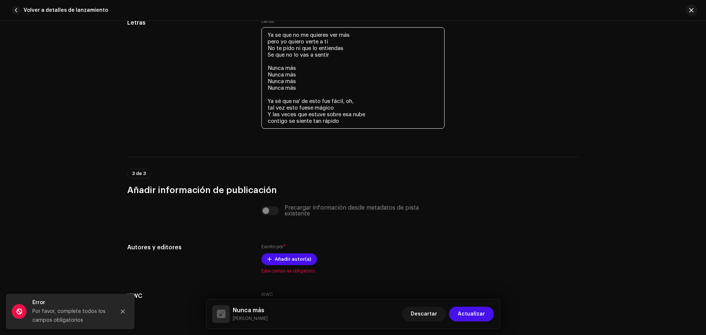
scroll to position [1397, 0]
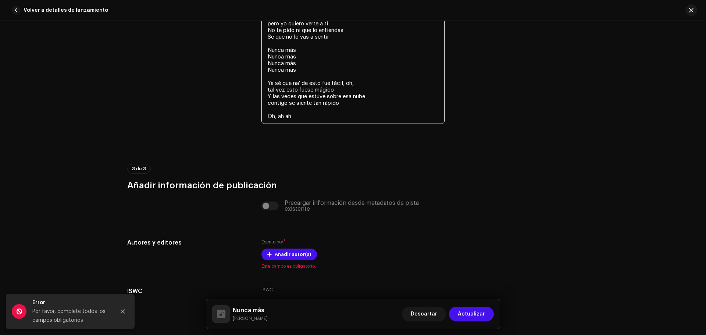
click at [265, 117] on textarea "Ya se que no me quieres ver más pero yo quiero verte a tí No te pido ni que lo …" at bounding box center [352, 66] width 183 height 115
click at [303, 121] on textarea "Ya se que no me quieres ver más pero yo quiero verte a tí No te pido ni que lo …" at bounding box center [352, 66] width 183 height 115
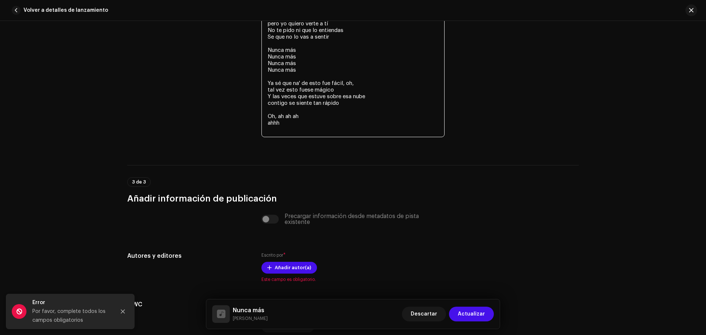
paste textarea "Oh, ah ah ah ahhh"
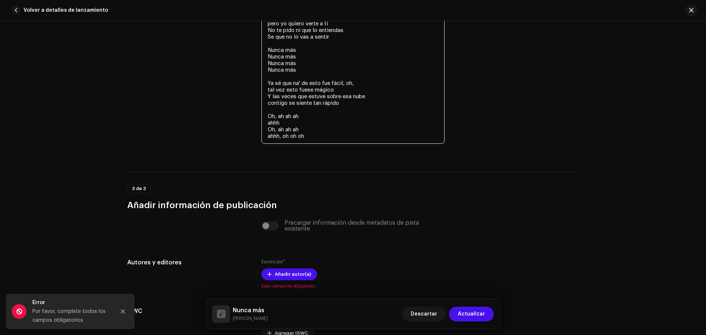
drag, startPoint x: 248, startPoint y: 122, endPoint x: 239, endPoint y: 118, distance: 9.6
click at [239, 118] on div "Letras Letras Ya se que no me quieres ver más pero yo quiero verte a tí No te p…" at bounding box center [352, 77] width 451 height 154
click at [320, 132] on textarea "Ya se que no me quieres ver más pero yo quiero verte a tí No te pido ni que lo …" at bounding box center [352, 76] width 183 height 135
click at [324, 139] on textarea "Ya se que no me quieres ver más pero yo quiero verte a tí No te pido ni que lo …" at bounding box center [352, 76] width 183 height 135
drag, startPoint x: 296, startPoint y: 72, endPoint x: 266, endPoint y: 53, distance: 36.0
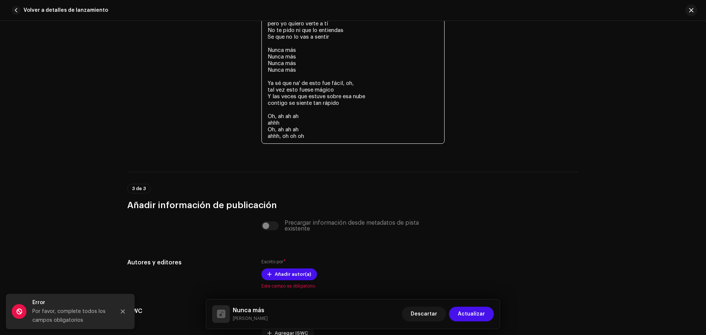
click at [261, 50] on textarea "Ya se que no me quieres ver más pero yo quiero verte a tí No te pido ni que lo …" at bounding box center [352, 76] width 183 height 135
click at [320, 138] on textarea "Ya se que no me quieres ver más pero yo quiero verte a tí No te pido ni que lo …" at bounding box center [352, 76] width 183 height 135
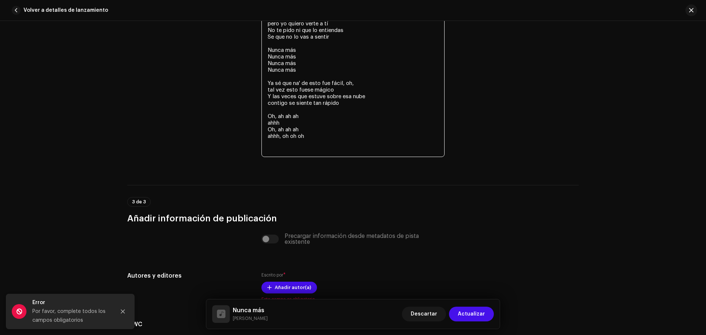
paste textarea "Nunca más Nunca más Nunca más Nunca más"
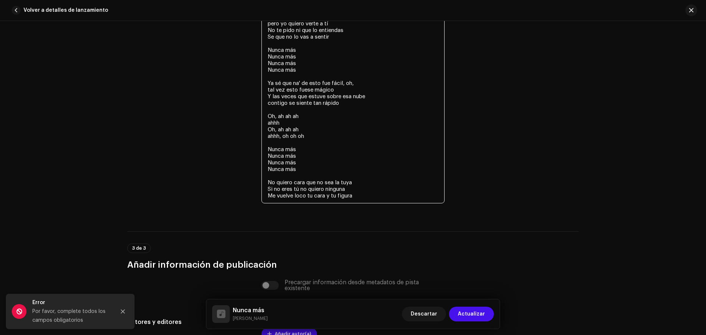
click at [358, 194] on textarea "Ya se que no me quieres ver más pero yo quiero verte a tí No te pido ni que lo …" at bounding box center [352, 106] width 183 height 194
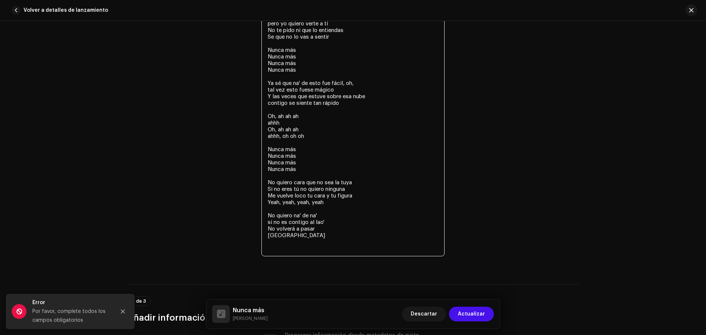
paste textarea "Nunca más Nunca más Nunca más Nunca más"
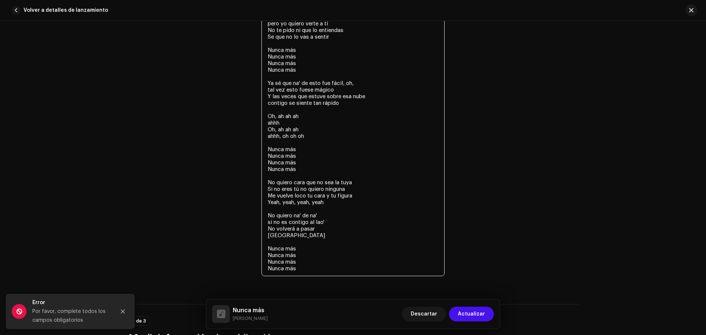
click at [265, 249] on textarea "Ya se que no me quieres ver más pero yo quiero verte a tí No te pido ni que lo …" at bounding box center [352, 142] width 183 height 267
click at [301, 248] on textarea "Ya se que no me quieres ver más pero yo quiero verte a tí No te pido ni que lo …" at bounding box center [352, 142] width 183 height 267
click at [266, 250] on textarea "Ya se que no me quieres ver más pero yo quiero verte a tí No te pido ni que lo …" at bounding box center [352, 142] width 183 height 267
click at [296, 253] on textarea "Ya se que no me quieres ver más pero yo quiero verte a tí No te pido ni que lo …" at bounding box center [352, 142] width 183 height 267
click at [296, 254] on textarea "Ya se que no me quieres ver más pero yo quiero verte a tí No te pido ni que lo …" at bounding box center [352, 142] width 183 height 267
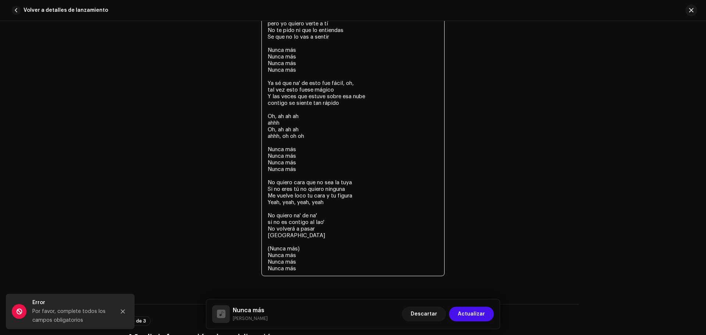
click at [286, 255] on textarea "Ya se que no me quieres ver más pero yo quiero verte a tí No te pido ni que lo …" at bounding box center [352, 142] width 183 height 267
paste textarea "(Nunca más)"
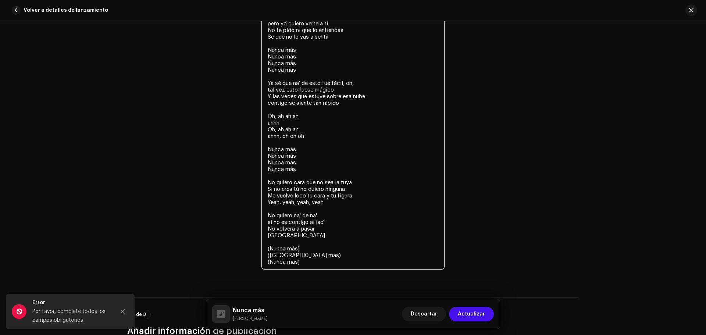
paste textarea "(Nunca más)"
type textarea "Ya se que no me quieres ver más pero yo quiero verte a tí No te pido ni que lo …"
click at [473, 316] on span "Actualizar" at bounding box center [471, 314] width 27 height 15
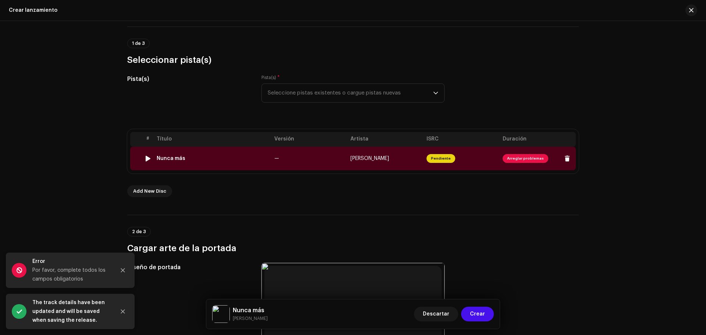
click at [519, 160] on span "Arreglar problemas" at bounding box center [526, 158] width 46 height 9
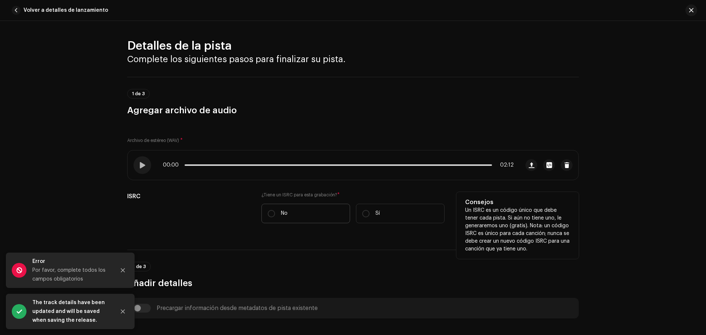
click at [288, 211] on label "No" at bounding box center [305, 213] width 89 height 19
click at [275, 211] on input "No" at bounding box center [271, 213] width 7 height 7
radio input "true"
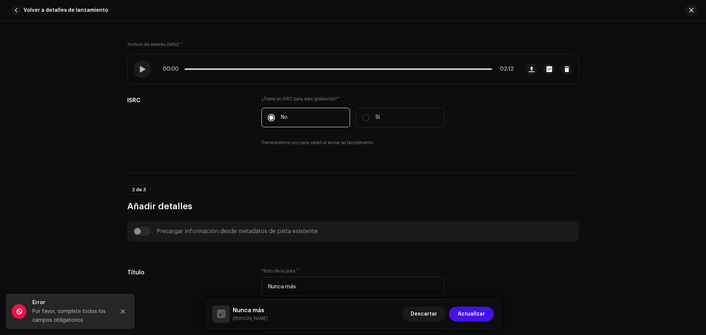
scroll to position [147, 0]
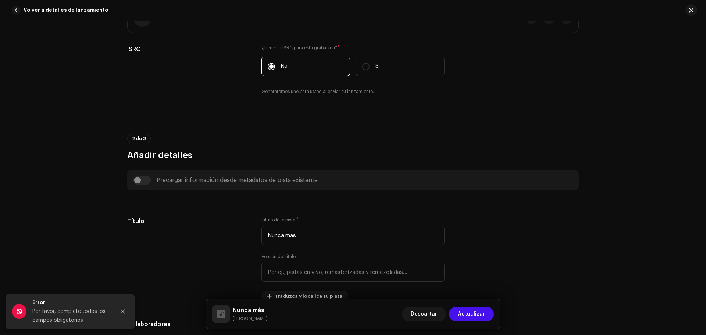
click at [139, 180] on div "Precargar información desde metadatos de pista existente" at bounding box center [353, 180] width 440 height 9
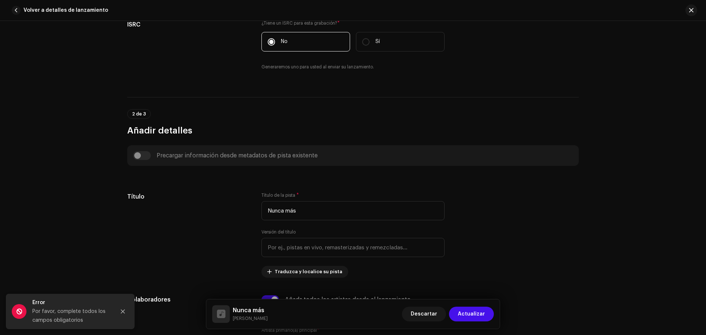
scroll to position [184, 0]
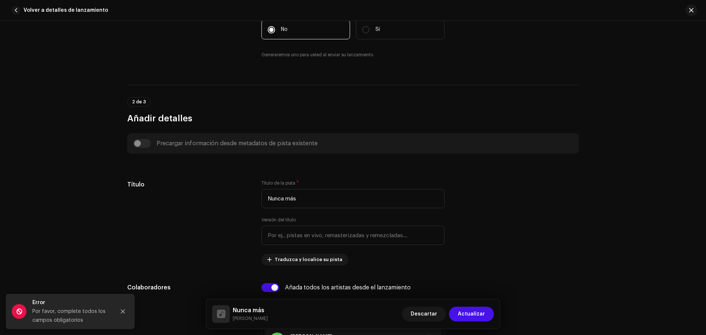
click at [139, 141] on div "Precargar información desde metadatos de pista existente" at bounding box center [353, 143] width 440 height 9
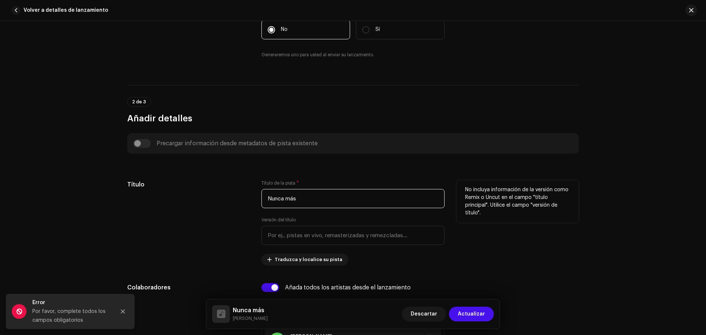
click at [214, 196] on div "Título Título de la pista * Nunca más Versión del título Traduzca y localice su…" at bounding box center [352, 222] width 451 height 85
type input "Nunca más"
click at [194, 212] on div "Título" at bounding box center [188, 222] width 122 height 85
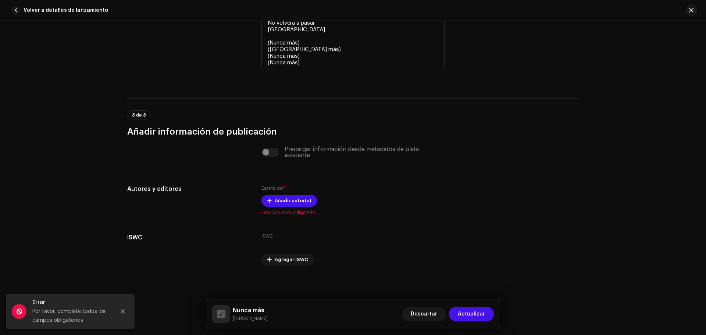
scroll to position [1623, 0]
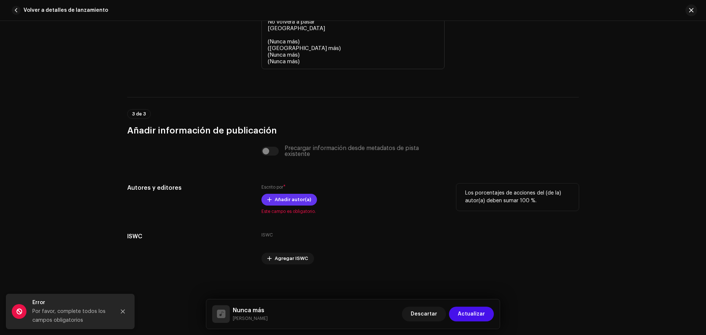
click at [290, 205] on span "Añadir autor(a)" at bounding box center [293, 199] width 36 height 15
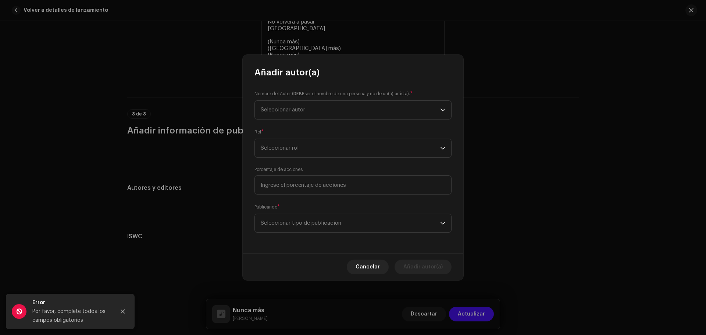
click at [288, 122] on div "Nombre del Autor ( DEBE ser el nombre de una persona y no de un(a) artista). * …" at bounding box center [353, 165] width 221 height 175
click at [287, 114] on span "Seleccionar autor" at bounding box center [350, 110] width 179 height 18
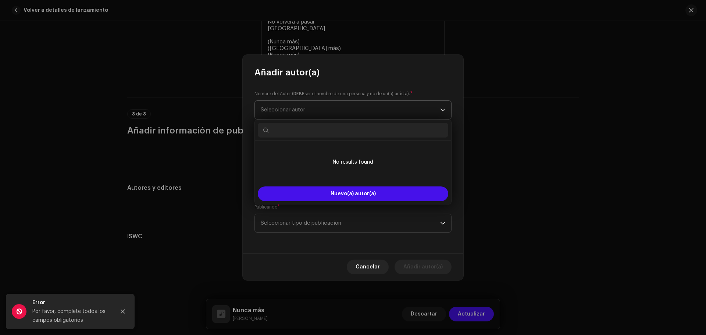
type input "D"
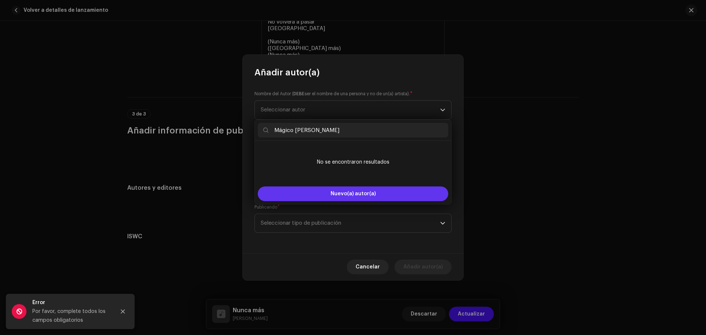
type input "Mágico [PERSON_NAME]"
click at [342, 194] on span "Nuevo(a) autor(a)" at bounding box center [352, 193] width 45 height 5
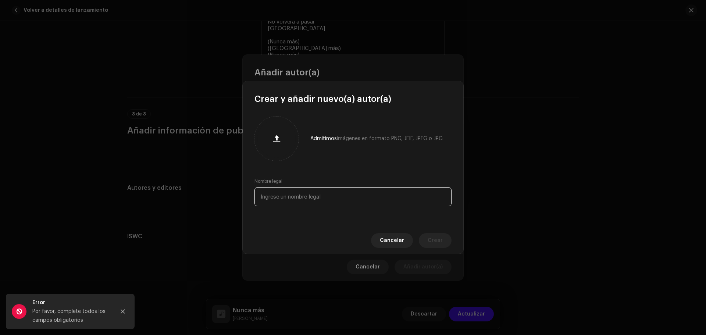
click at [311, 192] on input "text" at bounding box center [352, 196] width 197 height 19
type input "Mágico [PERSON_NAME]"
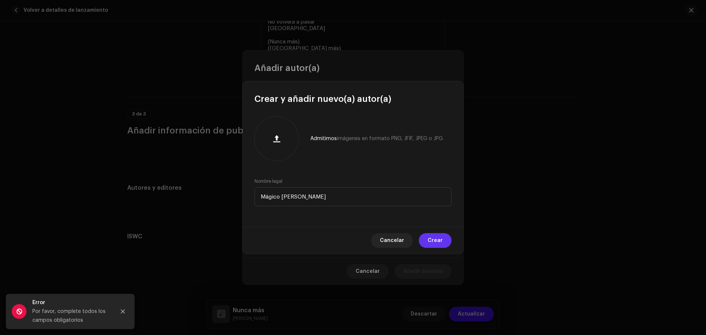
click at [436, 241] on span "Crear" at bounding box center [435, 240] width 15 height 15
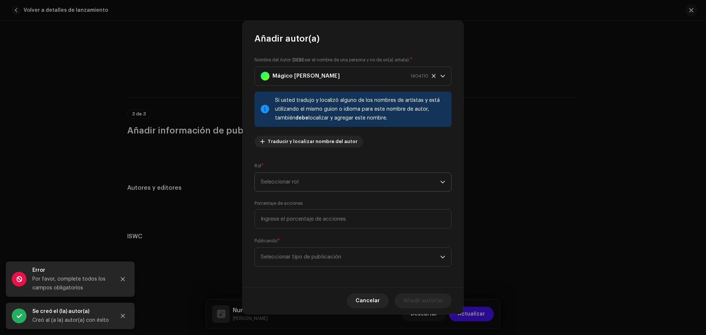
click at [322, 180] on span "Seleccionar rol" at bounding box center [350, 182] width 179 height 18
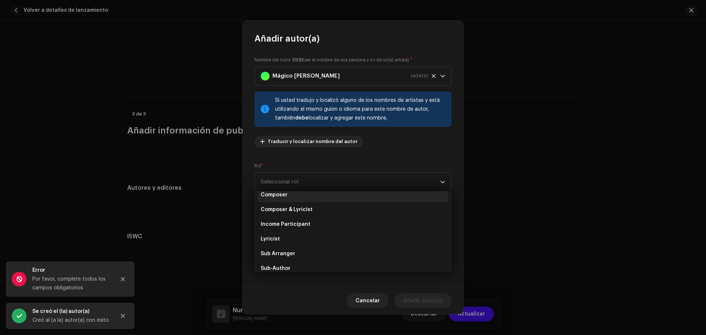
scroll to position [32, 0]
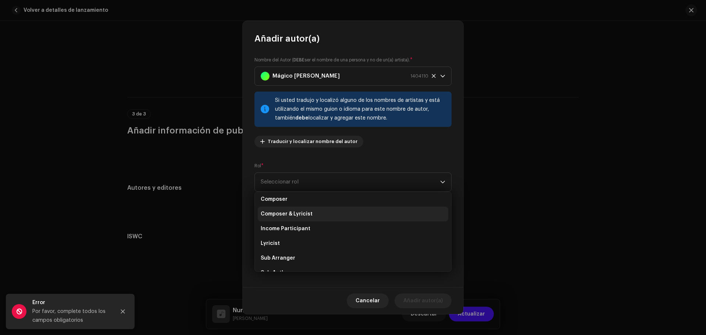
click at [313, 210] on li "Composer & Lyricist" at bounding box center [353, 214] width 190 height 15
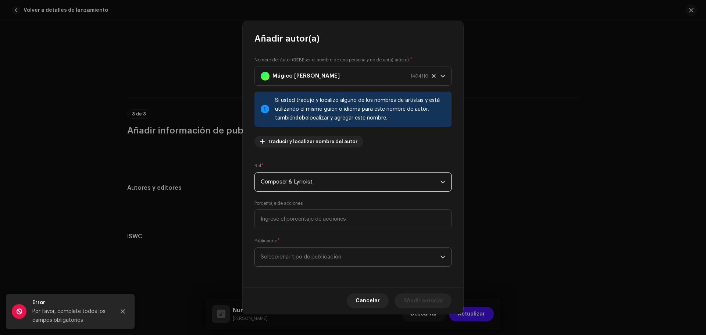
click at [414, 260] on span "Seleccionar tipo de publicación" at bounding box center [350, 257] width 179 height 18
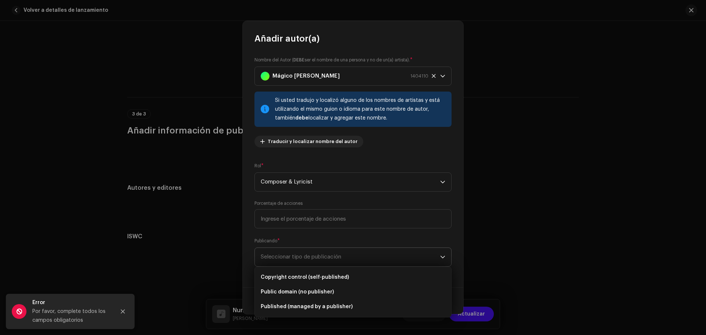
click at [349, 259] on span "Seleccionar tipo de publicación" at bounding box center [350, 257] width 179 height 18
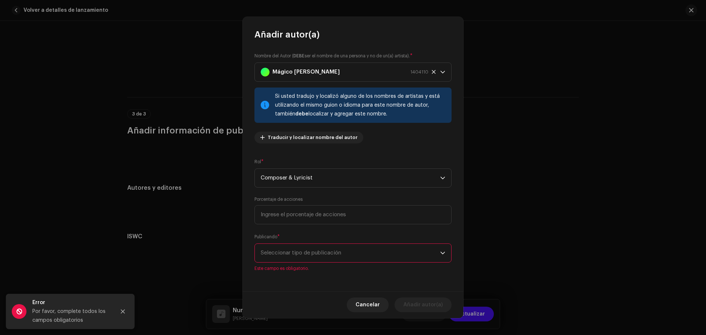
click at [349, 251] on span "Seleccionar tipo de publicación" at bounding box center [350, 253] width 179 height 18
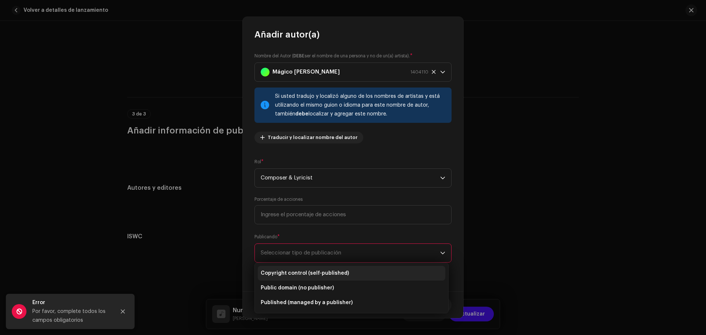
click at [342, 273] on span "Copyright control (self-published)" at bounding box center [305, 272] width 88 height 7
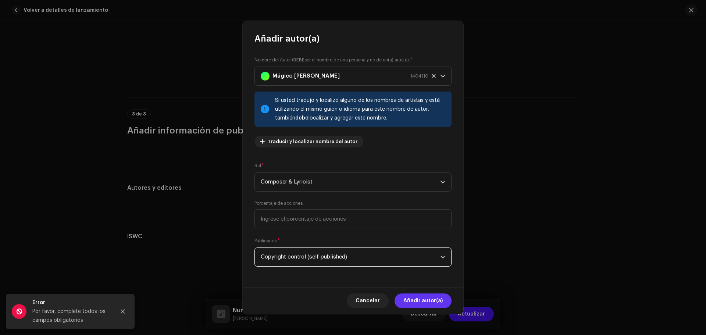
click at [419, 304] on span "Añadir autor(a)" at bounding box center [422, 300] width 39 height 15
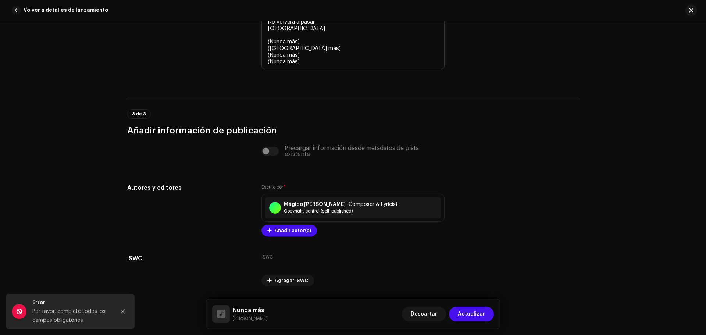
scroll to position [1645, 0]
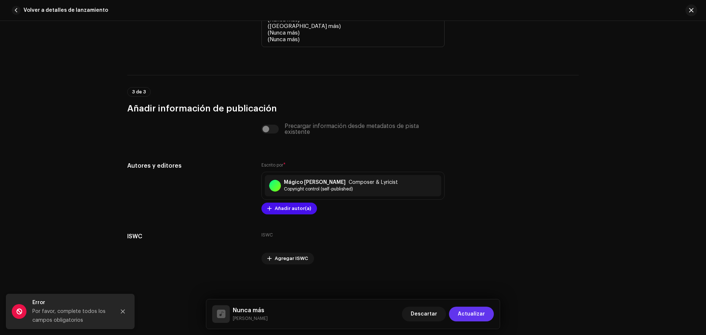
click at [473, 315] on span "Actualizar" at bounding box center [471, 314] width 27 height 15
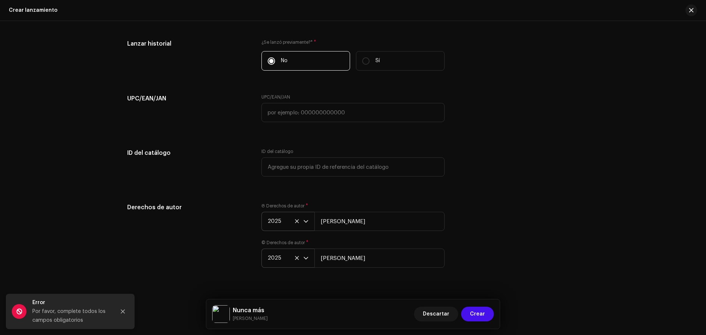
scroll to position [1159, 0]
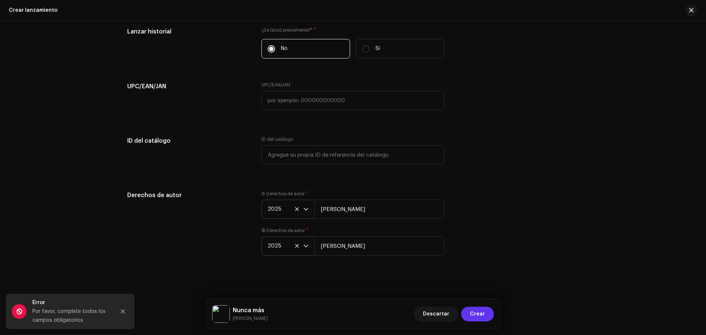
click at [470, 314] on button "Crear" at bounding box center [477, 314] width 33 height 15
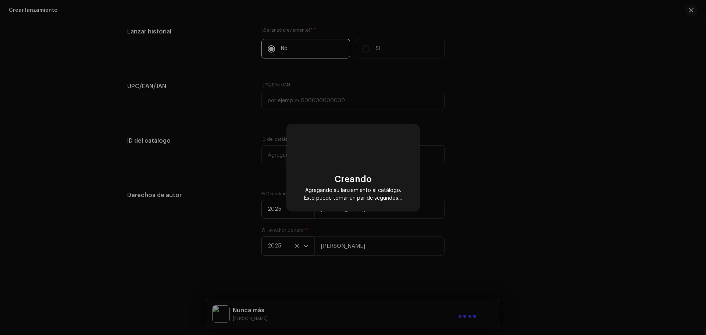
scroll to position [1144, 0]
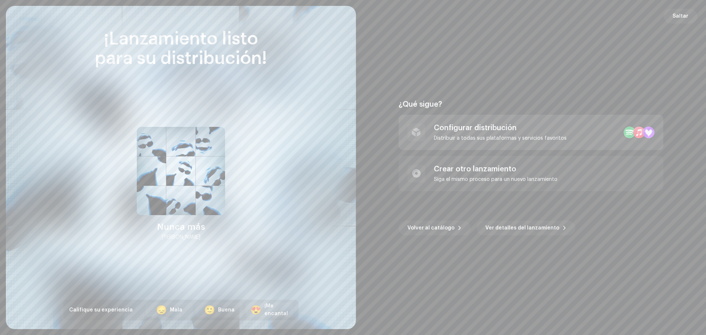
click at [489, 124] on div "Configurar distribución" at bounding box center [500, 128] width 133 height 9
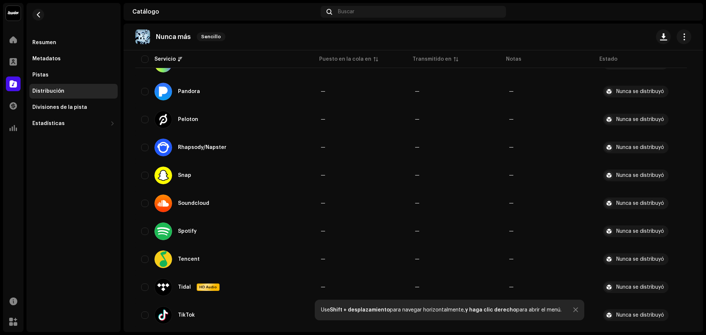
scroll to position [666, 0]
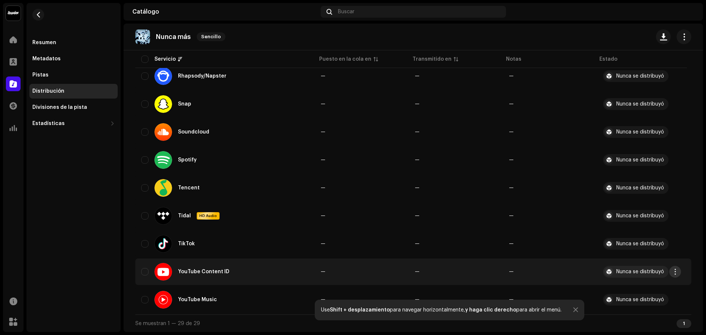
click at [676, 275] on button "button" at bounding box center [675, 272] width 12 height 12
click at [146, 270] on input "checkbox" at bounding box center [144, 271] width 7 height 7
click at [680, 36] on span "button" at bounding box center [683, 37] width 7 height 6
click at [566, 25] on div "Nunca más Sencillo" at bounding box center [413, 37] width 579 height 27
click at [140, 272] on td "YouTube Content ID" at bounding box center [224, 271] width 179 height 26
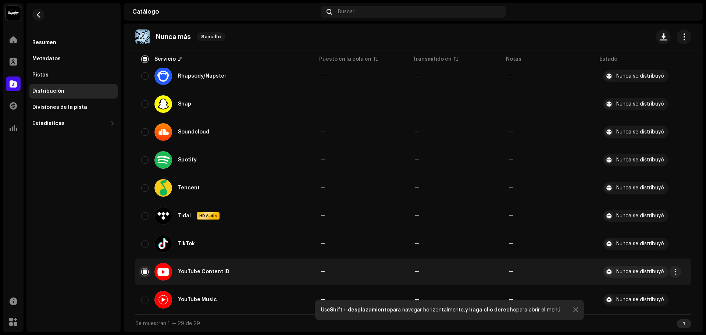
click at [142, 271] on input "Row Selected" at bounding box center [144, 271] width 7 height 7
click at [632, 270] on div "Nunca se distribuyó" at bounding box center [640, 271] width 48 height 5
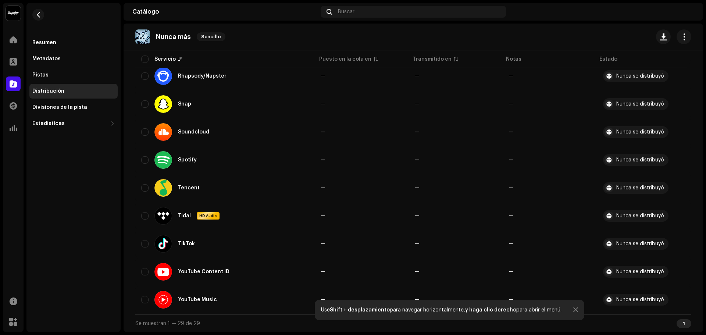
click at [573, 309] on div at bounding box center [575, 310] width 5 height 6
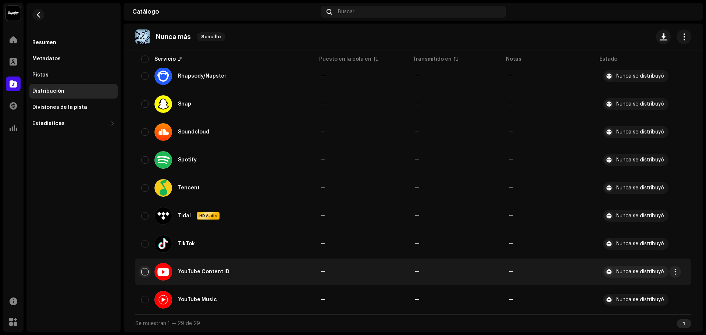
click at [143, 272] on input "Row Unselected" at bounding box center [144, 271] width 7 height 7
click at [675, 271] on span "button" at bounding box center [675, 272] width 6 height 6
click at [678, 269] on button "button" at bounding box center [675, 272] width 12 height 12
click at [146, 275] on div "YouTube Content ID" at bounding box center [225, 272] width 168 height 18
click at [140, 271] on td "YouTube Content ID" at bounding box center [224, 271] width 179 height 26
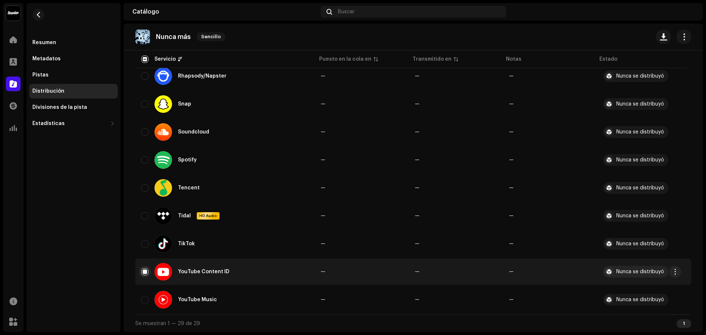
click at [143, 272] on input "Row Selected" at bounding box center [144, 271] width 7 height 7
checkbox input "false"
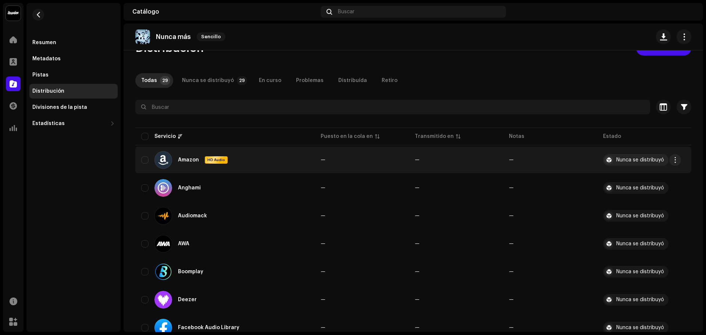
scroll to position [4, 0]
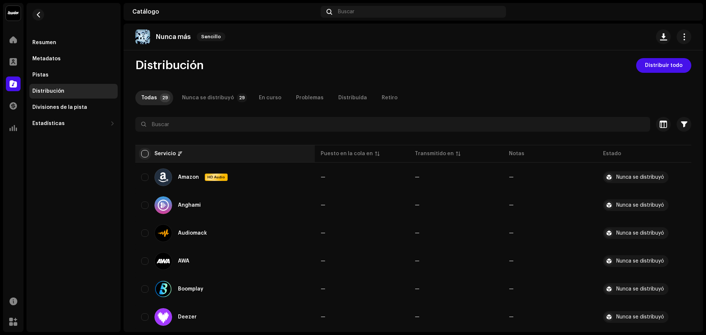
click at [144, 152] on input "checkbox" at bounding box center [144, 153] width 7 height 7
checkbox input "true"
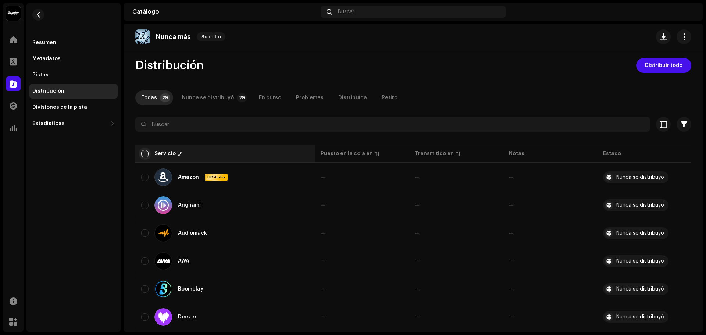
checkbox input "true"
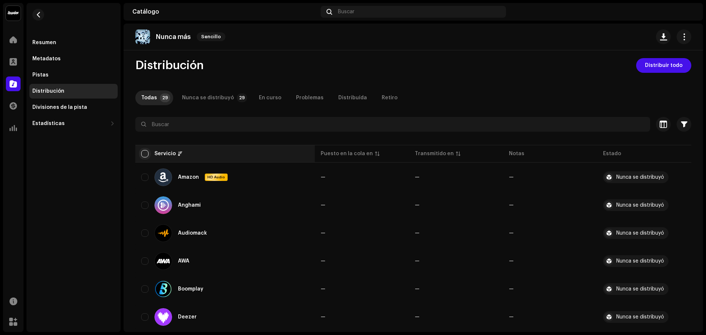
checkbox input "true"
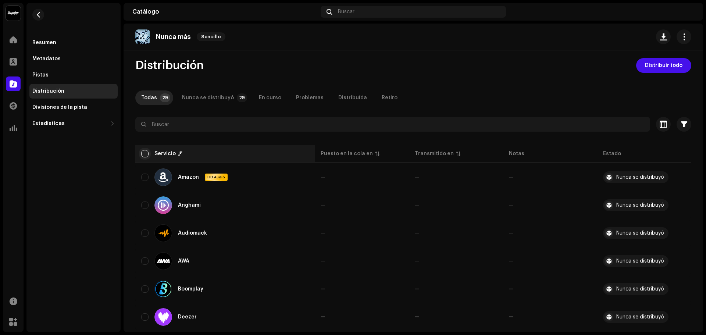
checkbox input "true"
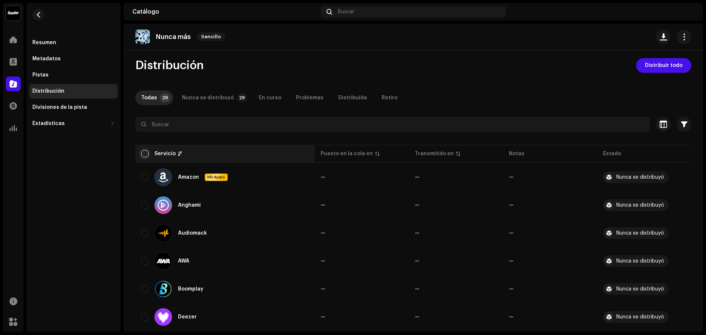
checkbox input "true"
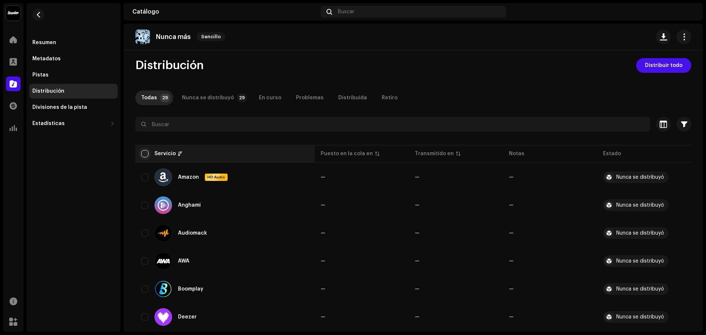
checkbox input "true"
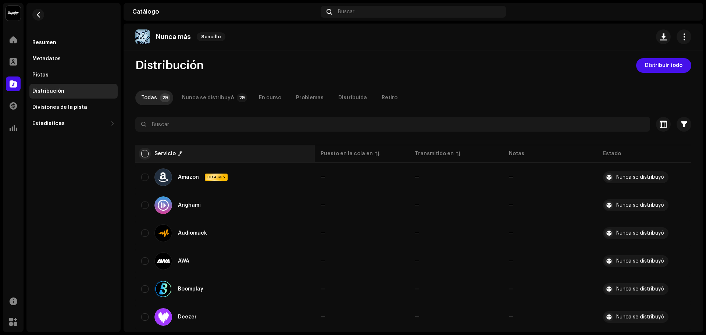
checkbox input "true"
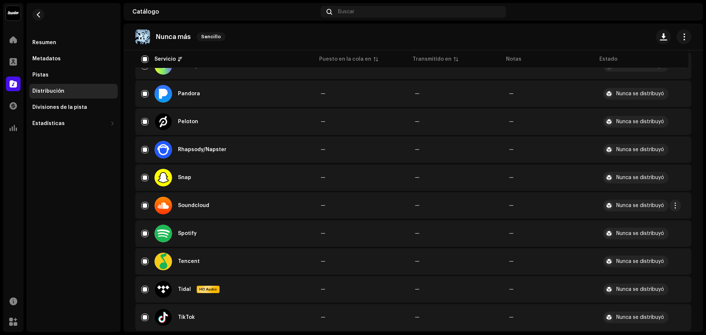
scroll to position [666, 0]
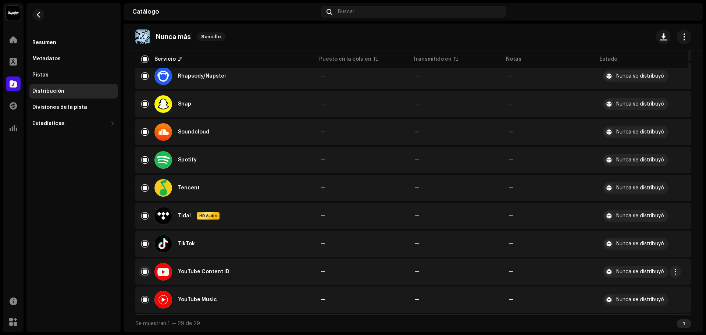
click at [143, 272] on input "Row Selected" at bounding box center [144, 271] width 7 height 7
checkbox input "false"
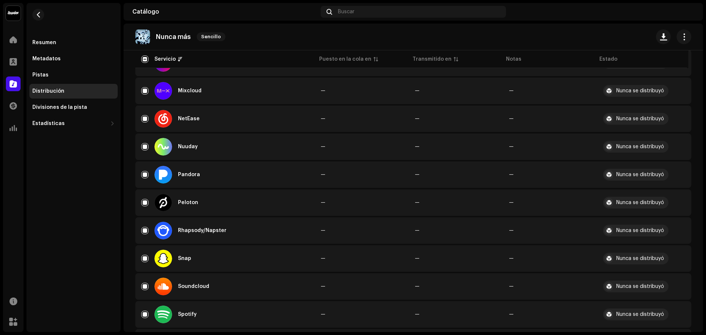
scroll to position [588, 0]
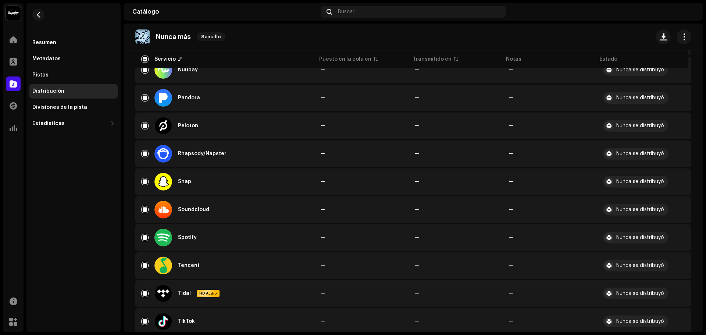
click at [684, 29] on div "Nunca más Sencillo" at bounding box center [413, 37] width 579 height 27
click at [684, 30] on re-m-actions-button at bounding box center [683, 36] width 15 height 15
click at [680, 42] on button "button" at bounding box center [683, 36] width 15 height 15
click at [537, 39] on div "Nunca más Sencillo" at bounding box center [413, 36] width 556 height 15
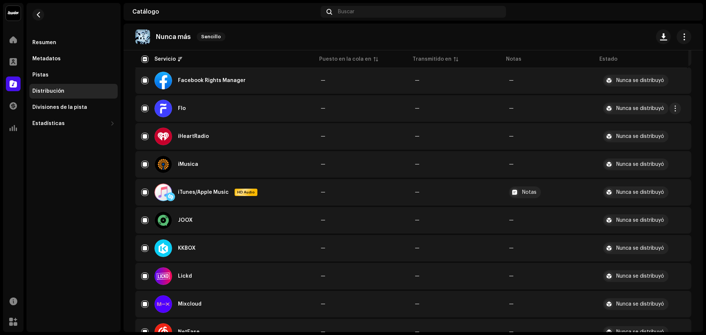
scroll to position [0, 0]
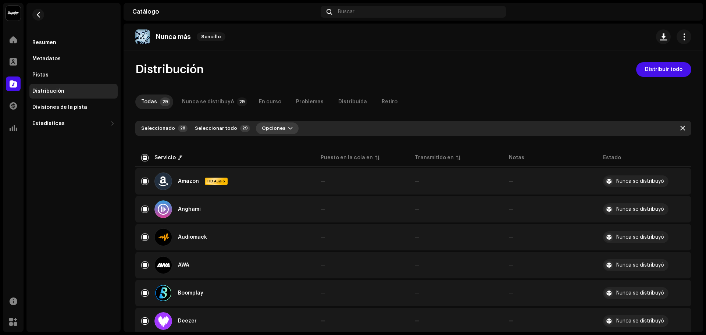
click at [287, 127] on button "Opciones" at bounding box center [277, 128] width 43 height 12
click at [278, 145] on div "Distribuir" at bounding box center [289, 145] width 68 height 6
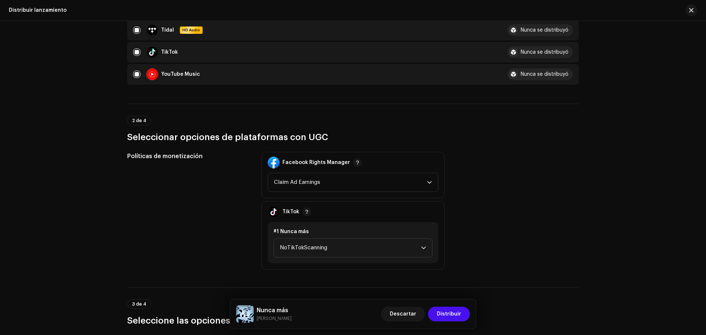
scroll to position [698, 0]
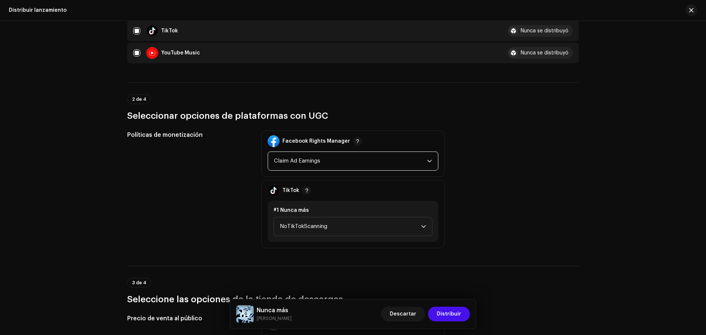
click at [418, 156] on span "Claim Ad Earnings" at bounding box center [350, 161] width 153 height 18
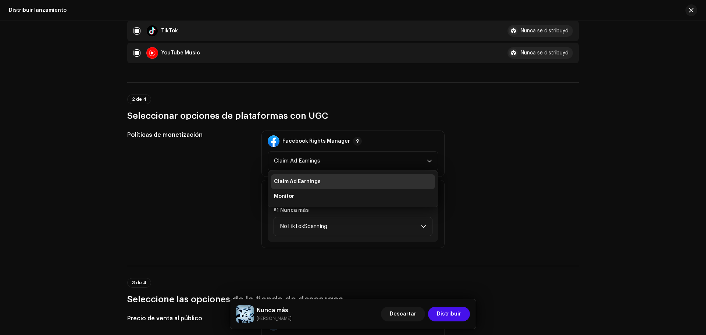
click at [440, 135] on div "Facebook Rights Manager Claim Ad Earnings Claim Ad Earnings Monitor" at bounding box center [352, 153] width 183 height 46
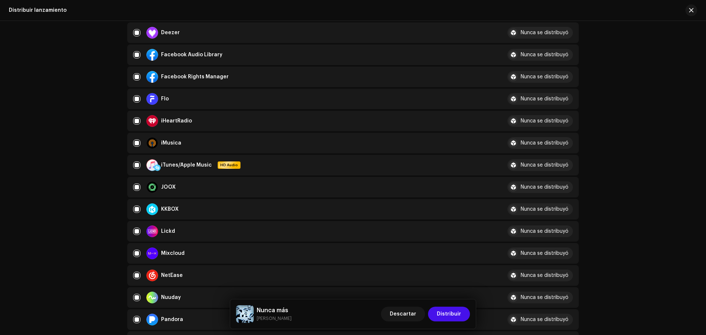
scroll to position [221, 0]
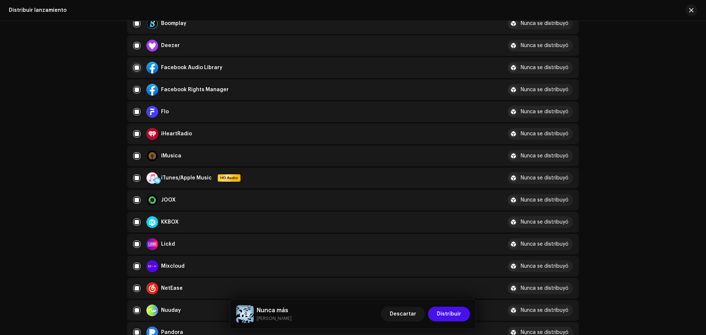
click at [137, 70] on input "checkbox" at bounding box center [136, 67] width 7 height 7
checkbox input "false"
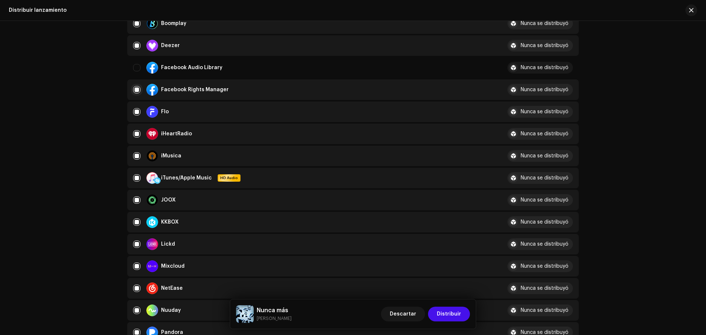
click at [133, 92] on input "Row Selected" at bounding box center [136, 89] width 7 height 7
click at [135, 89] on input "Row Unselected" at bounding box center [136, 89] width 7 height 7
click at [134, 89] on input "Row Selected" at bounding box center [136, 89] width 7 height 7
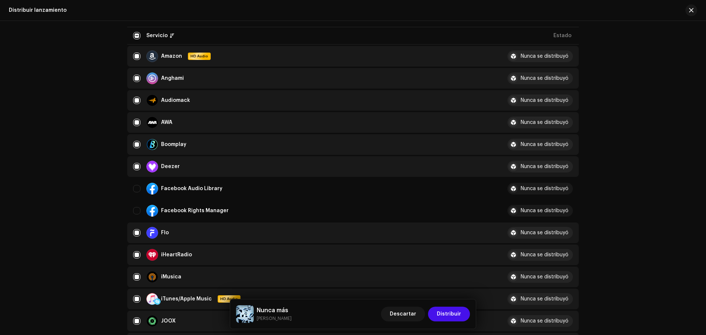
scroll to position [74, 0]
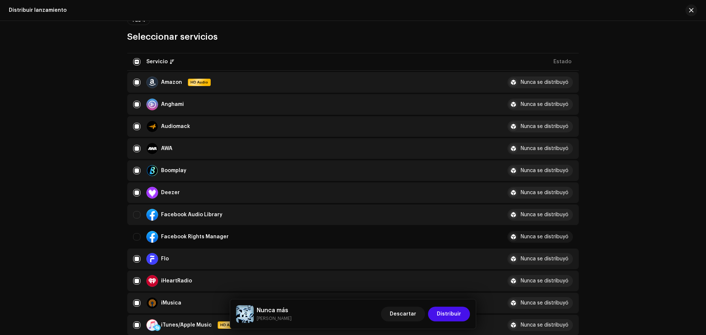
click at [131, 217] on td "Facebook Audio Library" at bounding box center [314, 214] width 374 height 21
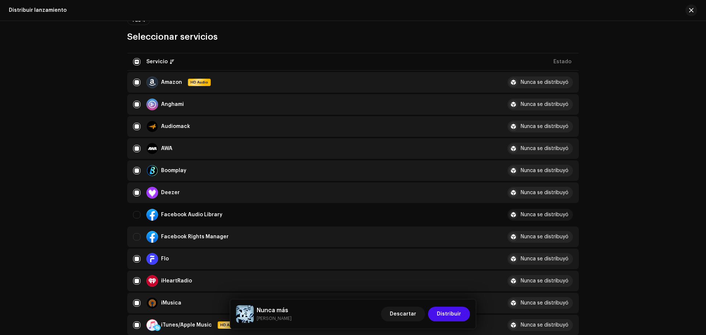
click at [136, 232] on div "Facebook Rights Manager" at bounding box center [314, 237] width 362 height 12
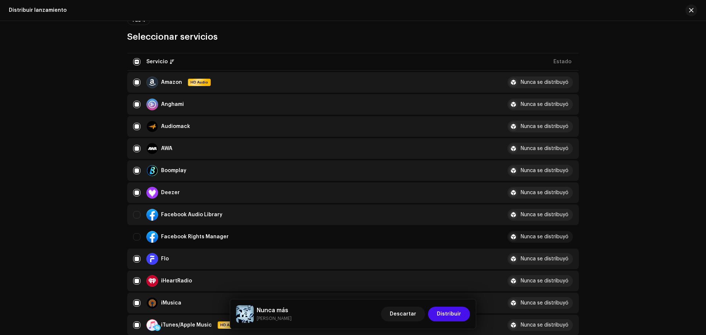
click at [137, 218] on div "Facebook Audio Library" at bounding box center [314, 215] width 362 height 12
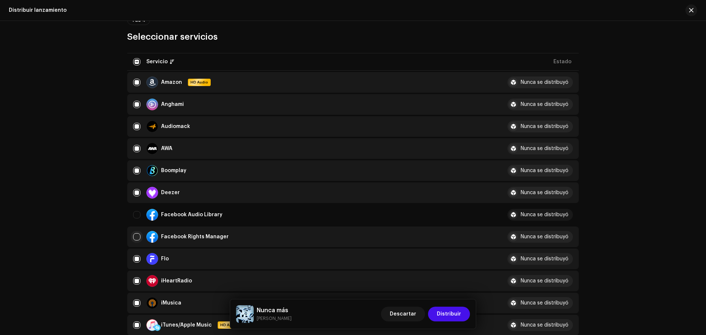
click at [136, 240] on input "Row Unselected" at bounding box center [136, 236] width 7 height 7
checkbox input "true"
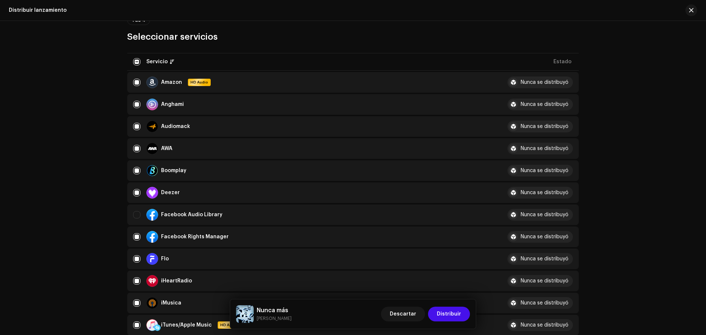
click at [135, 220] on div "Facebook Audio Library" at bounding box center [314, 215] width 362 height 12
click at [135, 215] on input "Row Unselected" at bounding box center [136, 214] width 7 height 7
checkbox input "true"
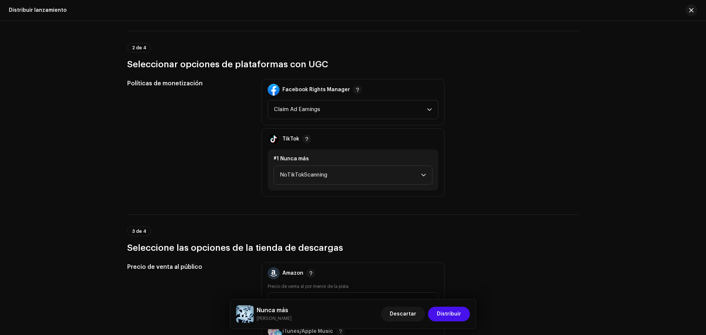
scroll to position [772, 0]
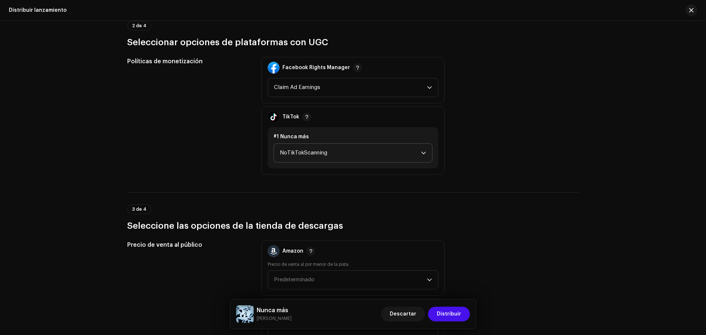
click at [384, 155] on span "NoTikTokScanning" at bounding box center [350, 153] width 141 height 18
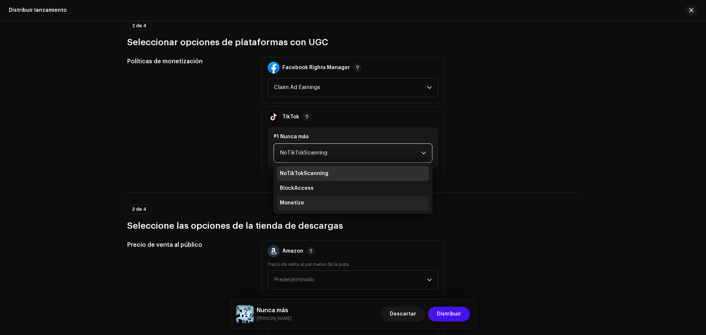
click at [322, 202] on li "Monetize" at bounding box center [353, 203] width 152 height 15
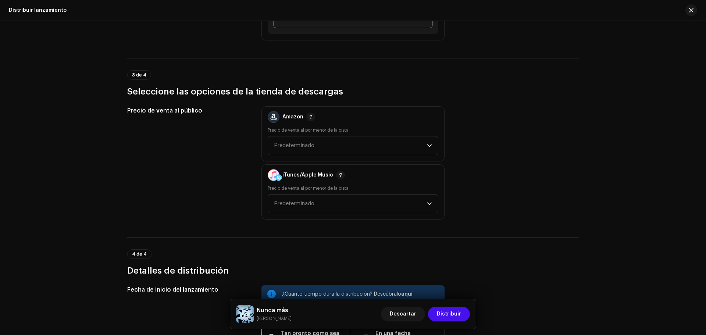
scroll to position [919, 0]
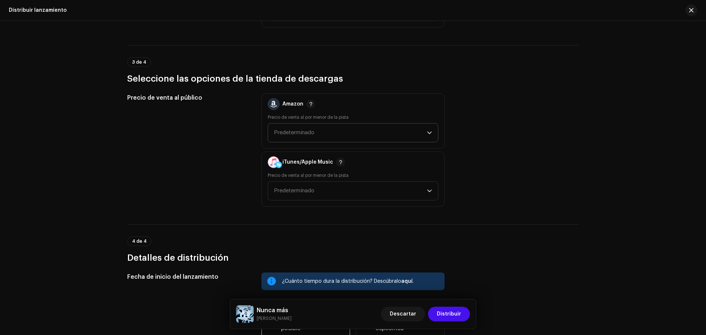
click at [325, 137] on span "Predeterminado" at bounding box center [350, 133] width 153 height 18
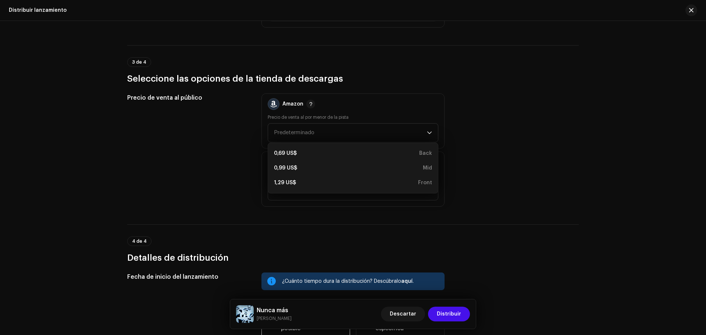
click at [493, 81] on h3 "Seleccione las opciones de la tienda de descargas" at bounding box center [352, 79] width 451 height 12
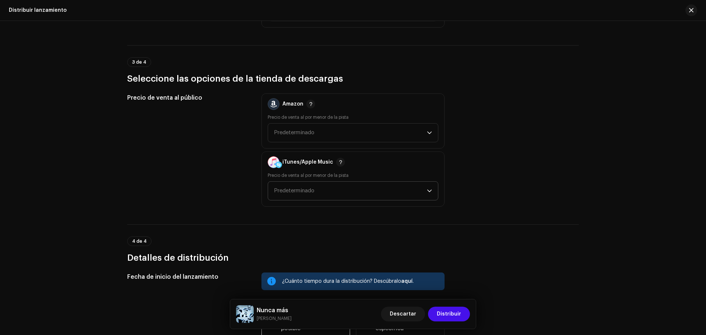
click at [417, 189] on span "Predeterminado" at bounding box center [350, 191] width 153 height 18
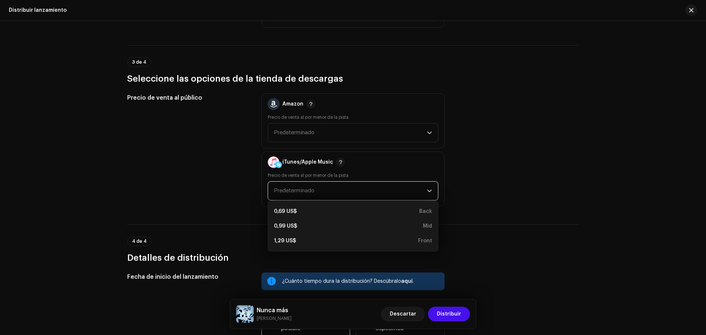
click at [500, 163] on div "Precio de venta al público Amazon Precio de venta al por menor de la pista Pred…" at bounding box center [352, 149] width 451 height 113
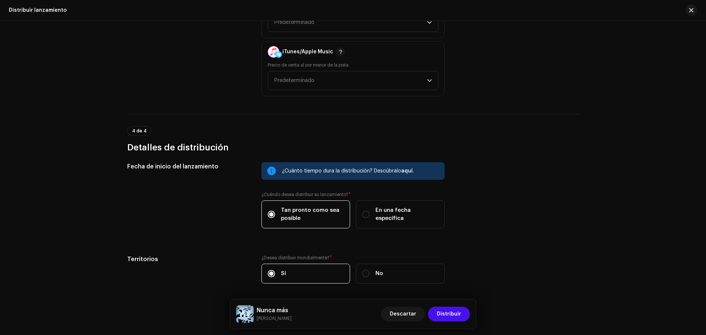
scroll to position [1057, 0]
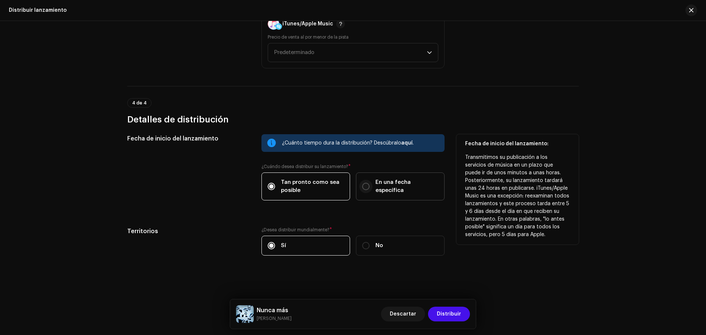
click at [364, 183] on input "En una fecha específica" at bounding box center [365, 186] width 7 height 7
radio input "true"
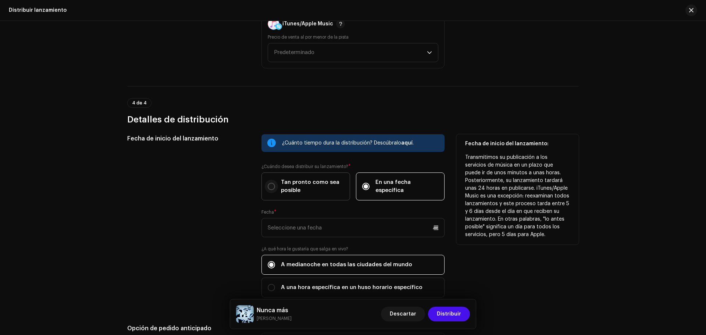
click at [268, 183] on p-radiobutton at bounding box center [271, 186] width 7 height 7
click at [268, 183] on input "Tan pronto como sea posible" at bounding box center [271, 186] width 7 height 7
radio input "true"
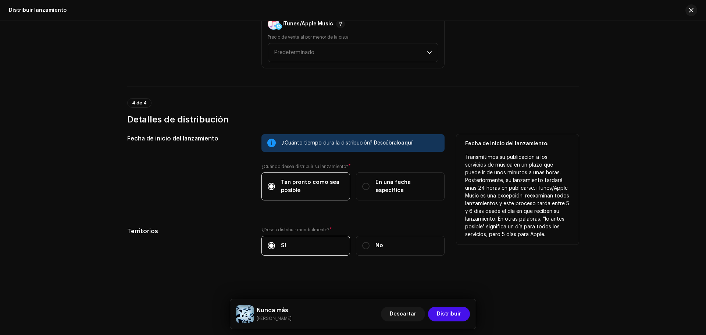
click at [353, 180] on div "Tan pronto como sea posible En una fecha específica" at bounding box center [352, 186] width 183 height 28
click at [365, 185] on input "En una fecha específica" at bounding box center [365, 186] width 7 height 7
radio input "true"
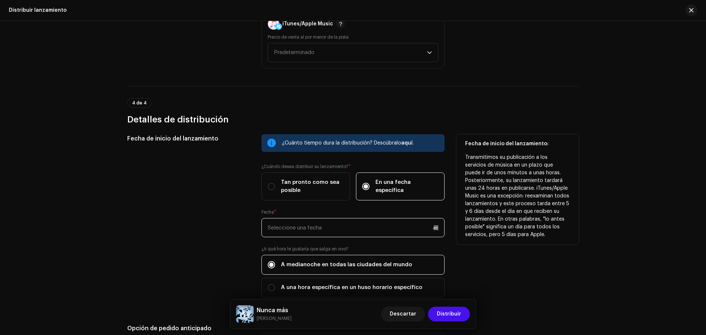
click at [335, 230] on input "text" at bounding box center [352, 227] width 183 height 19
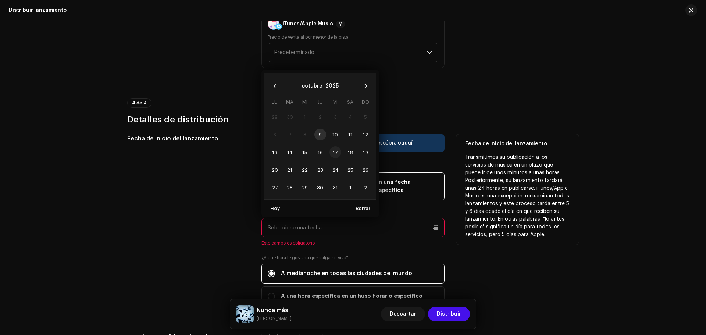
click at [332, 152] on span "17" at bounding box center [335, 152] width 12 height 12
type input "[DATE]"
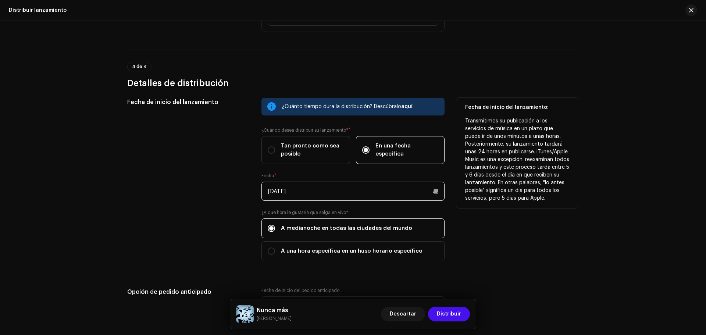
scroll to position [1094, 0]
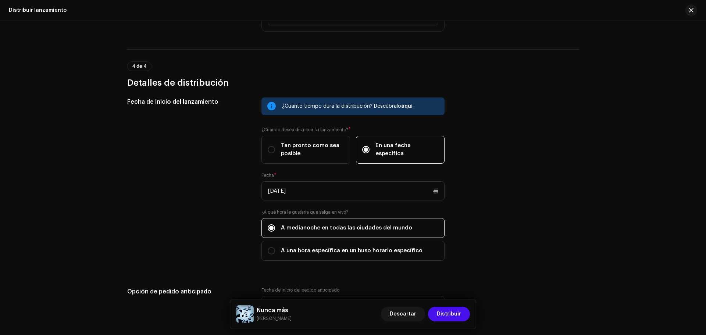
click at [278, 240] on div "A medianoche en todas las ciudades del mundo A una hora específica en un huso h…" at bounding box center [352, 239] width 183 height 43
click at [268, 251] on input "A una hora específica en un huso horario específico" at bounding box center [271, 250] width 7 height 7
radio input "true"
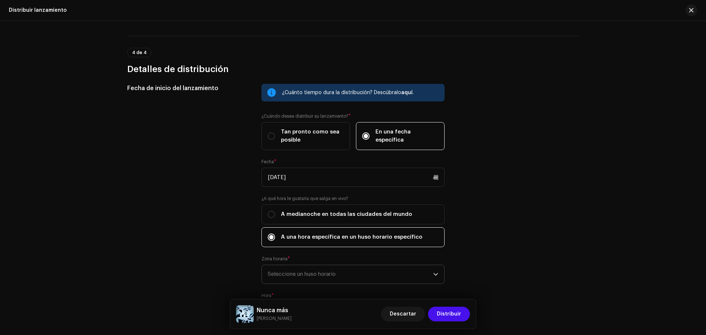
scroll to position [1131, 0]
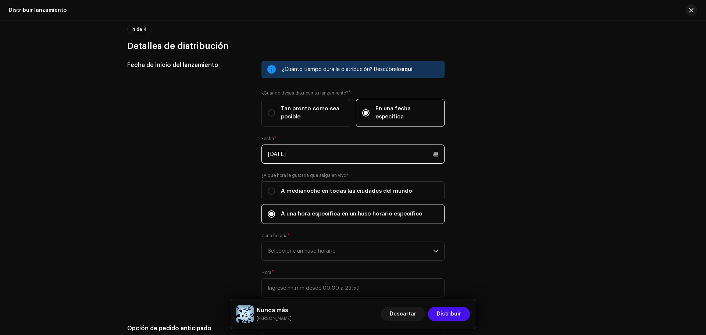
click at [301, 157] on input "[DATE]" at bounding box center [352, 153] width 183 height 19
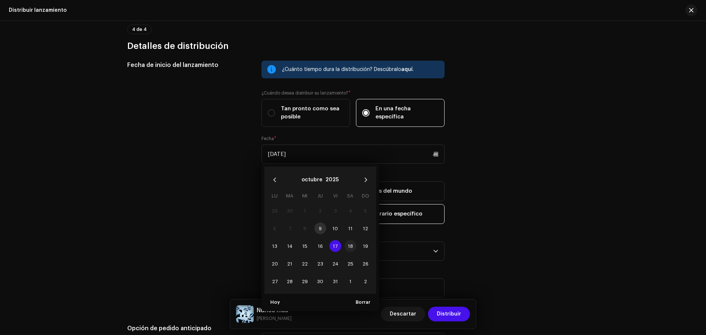
click at [346, 245] on span "18" at bounding box center [350, 246] width 12 height 12
type input "[DATE]"
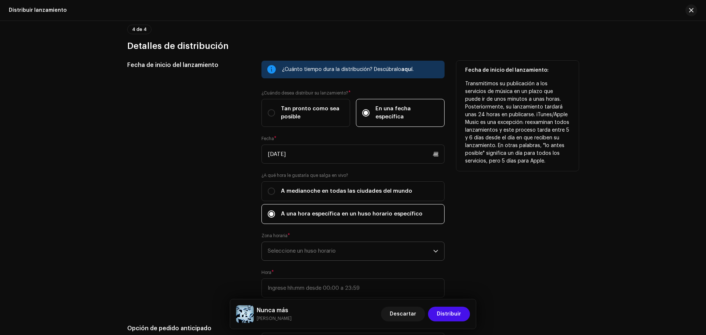
click at [290, 247] on span "Seleccione un huso horario" at bounding box center [350, 251] width 165 height 18
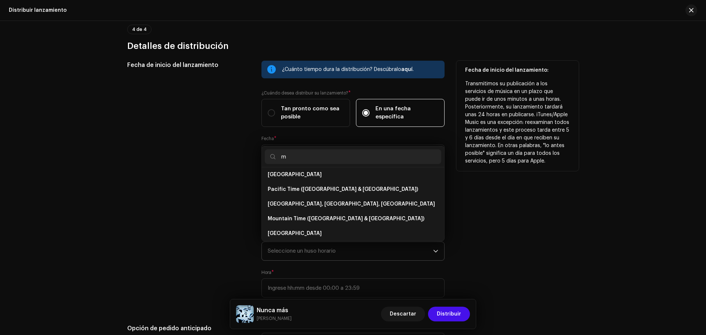
scroll to position [0, 0]
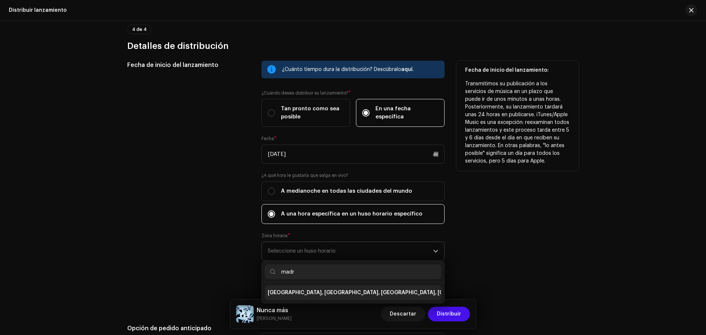
type input "madr"
click at [325, 295] on span "[GEOGRAPHIC_DATA], [GEOGRAPHIC_DATA], [GEOGRAPHIC_DATA], [GEOGRAPHIC_DATA]" at bounding box center [380, 292] width 224 height 7
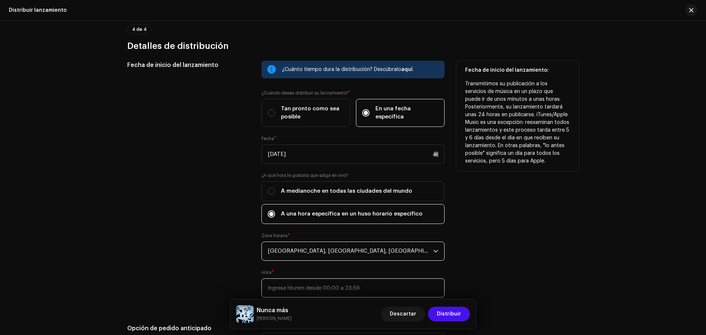
type input ":"
click at [318, 289] on input ":" at bounding box center [352, 287] width 183 height 19
click at [566, 215] on div "Fecha de inicio del lanzamiento: Transmitimos su publicación a los servicios de…" at bounding box center [517, 184] width 122 height 246
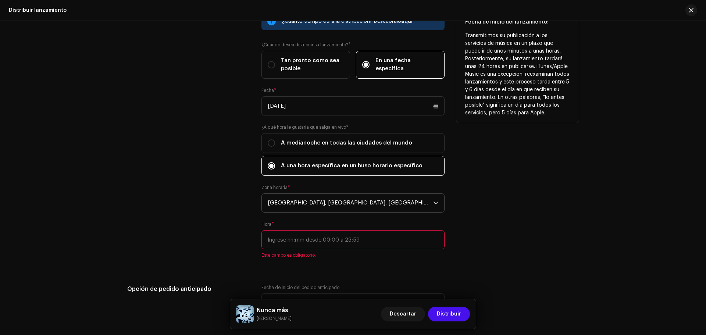
scroll to position [1204, 0]
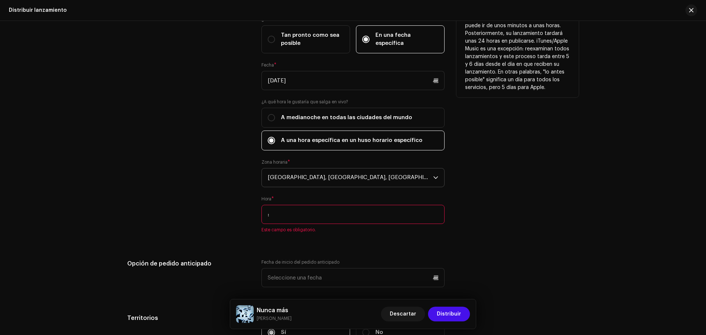
click at [368, 215] on input ":" at bounding box center [352, 214] width 183 height 19
type input "00:00"
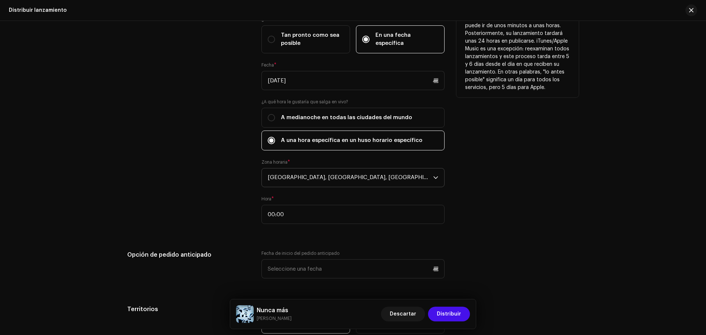
click at [484, 226] on div "Fecha de inicio del lanzamiento: Transmitimos su publicación a los servicios de…" at bounding box center [517, 110] width 122 height 246
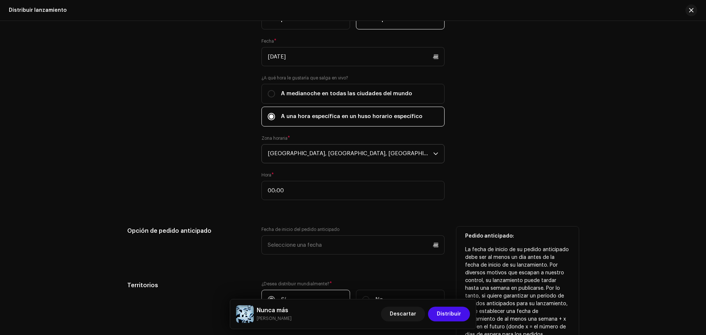
scroll to position [1278, 0]
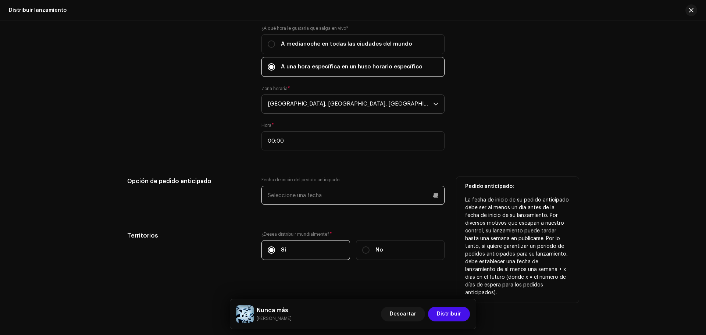
click at [297, 200] on input "text" at bounding box center [352, 195] width 183 height 19
click at [235, 200] on div "Opción de pedido anticipado" at bounding box center [188, 195] width 122 height 37
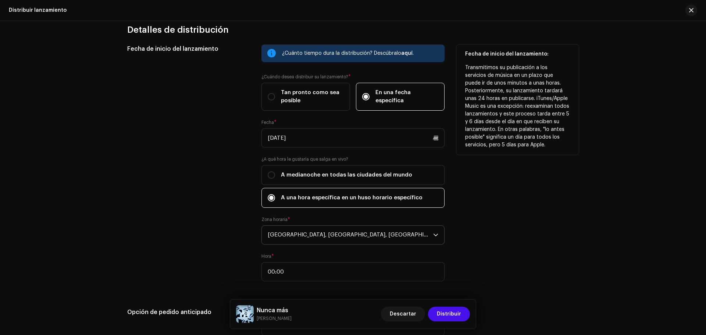
scroll to position [1135, 0]
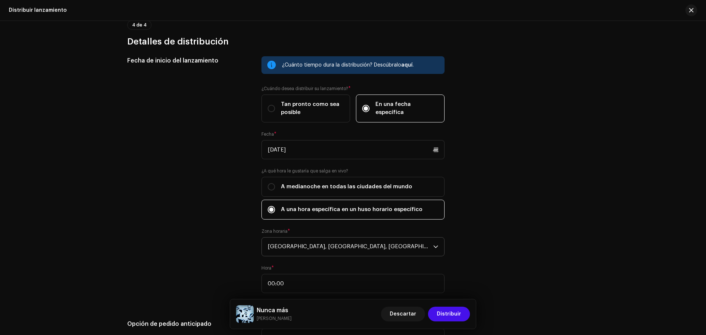
click at [431, 250] on span "[GEOGRAPHIC_DATA], [GEOGRAPHIC_DATA], [GEOGRAPHIC_DATA], [GEOGRAPHIC_DATA]" at bounding box center [350, 246] width 165 height 18
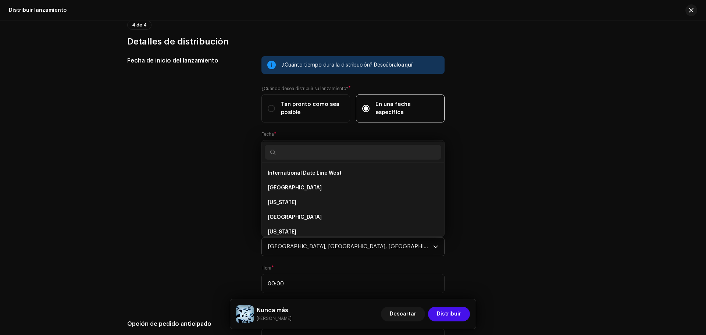
scroll to position [650, 0]
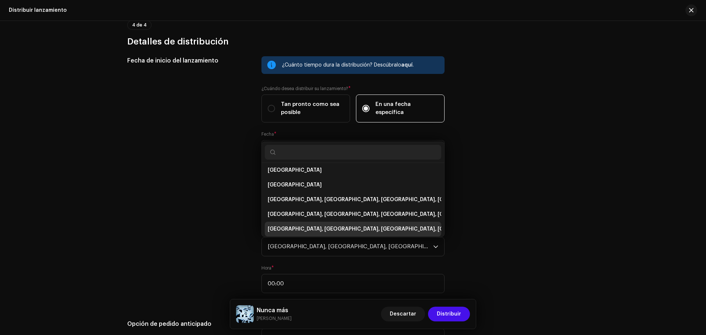
click at [380, 229] on li "[GEOGRAPHIC_DATA], [GEOGRAPHIC_DATA], [GEOGRAPHIC_DATA], [GEOGRAPHIC_DATA]" at bounding box center [353, 229] width 176 height 15
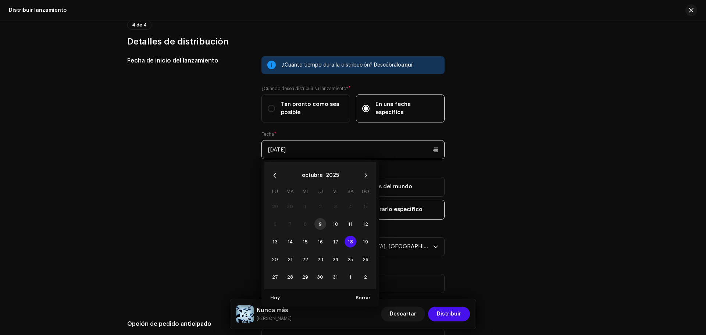
click at [414, 147] on input "[DATE]" at bounding box center [352, 149] width 183 height 19
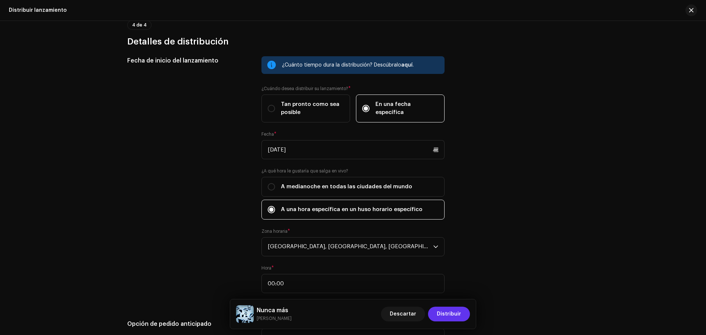
click at [444, 313] on span "Distribuir" at bounding box center [449, 314] width 24 height 15
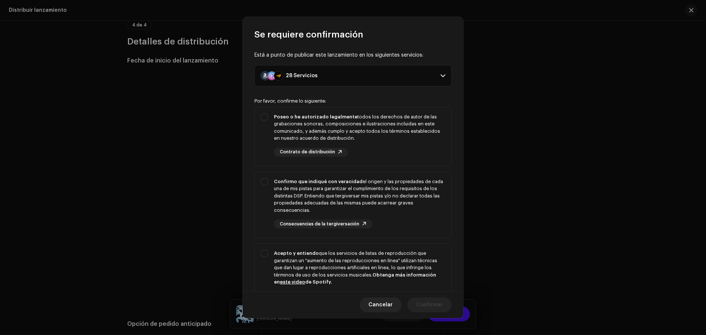
scroll to position [0, 0]
click at [280, 189] on div "Confirmo que indiqué con veracidad el origen y las propiedades de cada una de m…" at bounding box center [359, 197] width 171 height 36
checkbox input "true"
click at [276, 254] on strong "Acepto y entiendo" at bounding box center [296, 253] width 45 height 5
checkbox input "true"
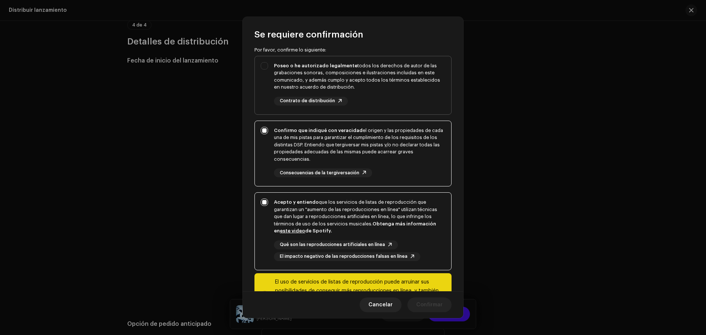
scroll to position [16, 0]
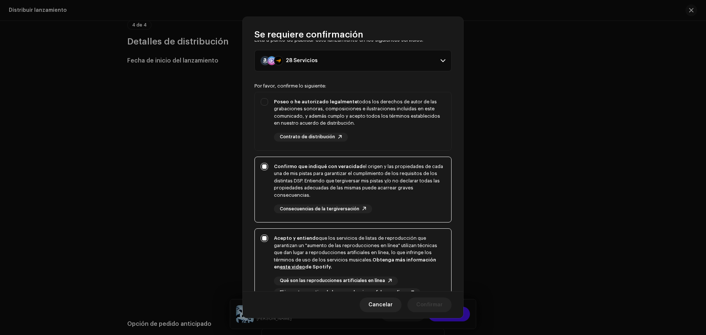
click at [248, 125] on div "Está a punto de publicar este lanzamiento en los siguientes servicios: 28 Servi…" at bounding box center [353, 165] width 221 height 251
click at [262, 112] on div "Poseo o he autorizado legalmente todos los derechos de autor de las grabaciones…" at bounding box center [353, 119] width 196 height 55
checkbox input "true"
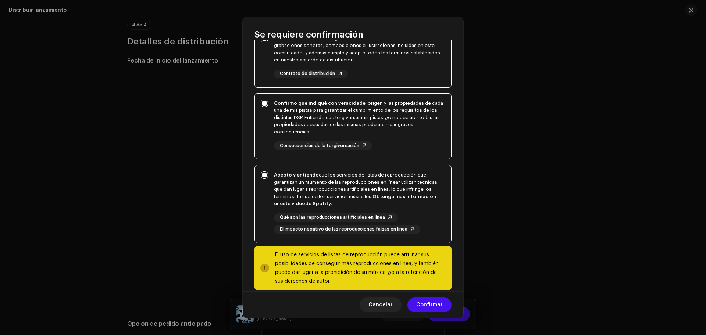
scroll to position [89, 0]
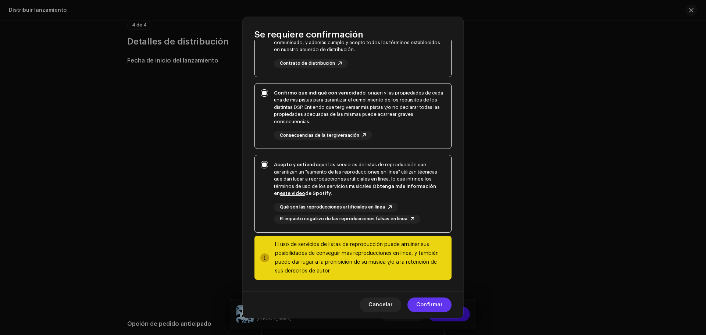
click at [426, 305] on span "Confirmar" at bounding box center [429, 304] width 26 height 15
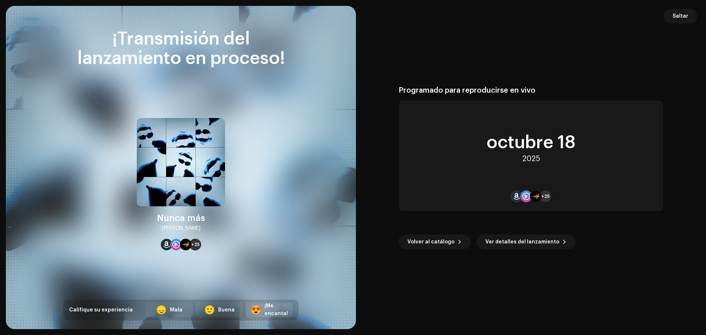
click at [269, 307] on div "¡Me encanta!" at bounding box center [276, 309] width 24 height 15
click at [454, 246] on button "Volver al catálogo" at bounding box center [434, 242] width 72 height 15
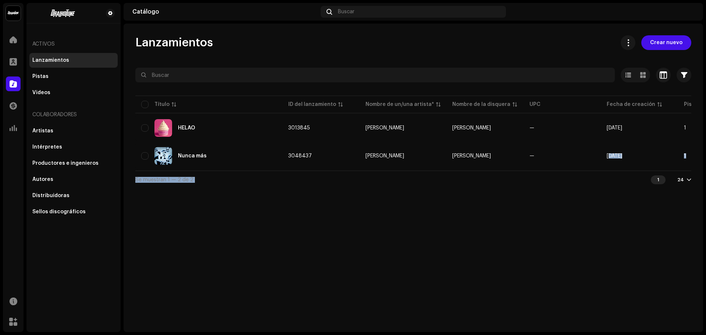
drag, startPoint x: 562, startPoint y: 174, endPoint x: 604, endPoint y: 169, distance: 42.1
click at [604, 169] on div "Seleccionado 0 Opciones Filtros Estado de distribución Nunca se distribuyó En c…" at bounding box center [413, 128] width 556 height 121
click at [604, 182] on div "Se muestran 1 — 2 de 2 1 24" at bounding box center [413, 180] width 556 height 18
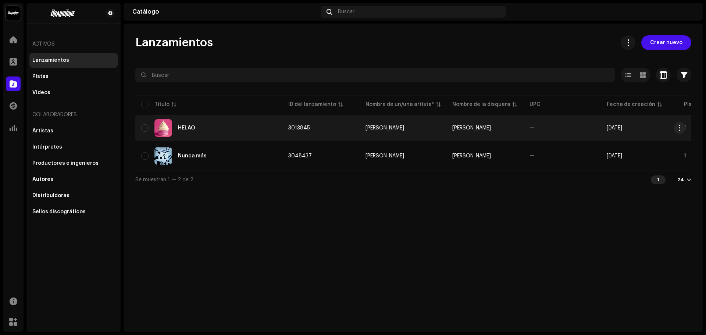
click at [150, 128] on div "HELAO" at bounding box center [208, 128] width 135 height 18
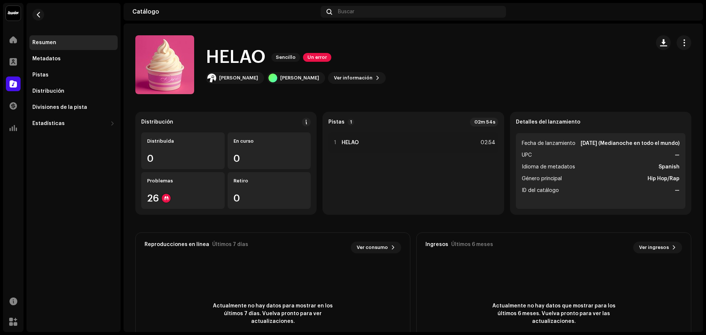
drag, startPoint x: 210, startPoint y: 125, endPoint x: 239, endPoint y: 126, distance: 29.0
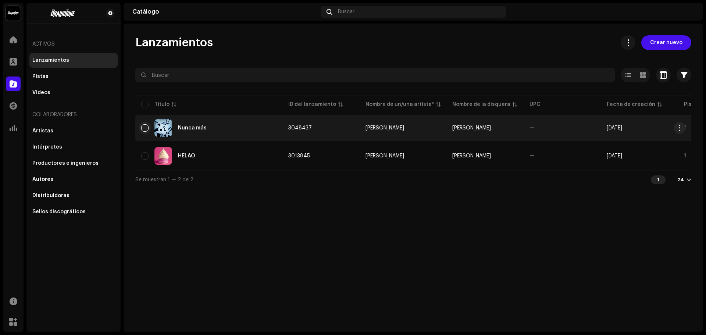
click at [144, 129] on input "checkbox" at bounding box center [144, 127] width 7 height 7
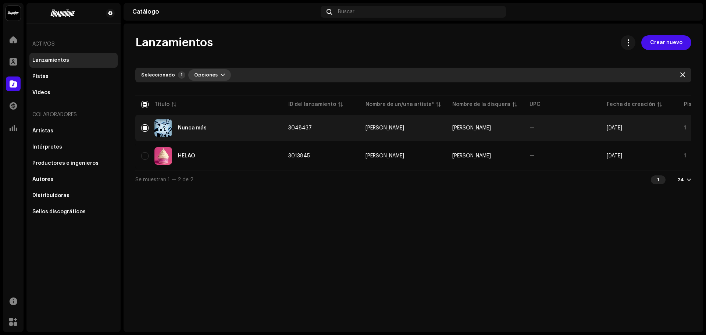
click at [221, 74] on span "button" at bounding box center [223, 75] width 4 height 6
click at [145, 129] on input "Row Selected" at bounding box center [144, 127] width 7 height 7
checkbox input "false"
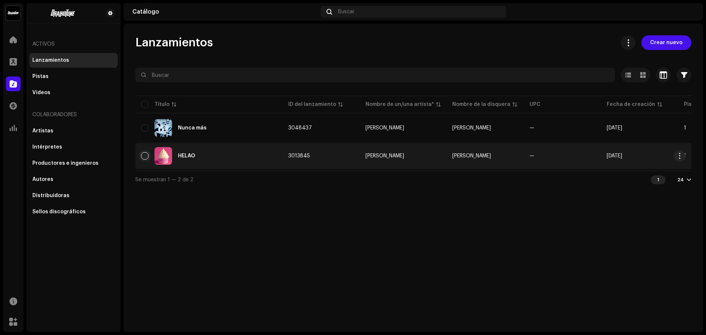
click at [145, 159] on input "Row Unselected" at bounding box center [144, 155] width 7 height 7
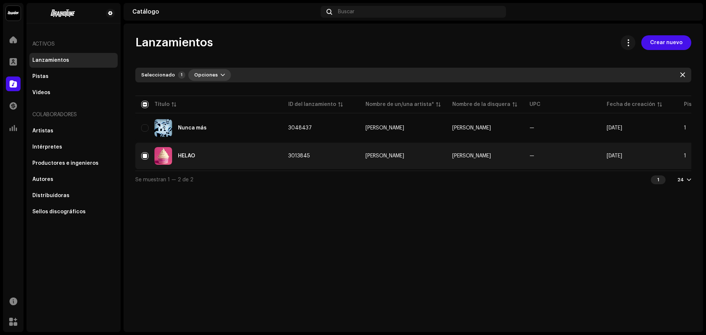
click at [206, 79] on span "Opciones" at bounding box center [206, 75] width 24 height 15
click at [314, 217] on div "Lanzamientos Crear nuevo Seleccionado 1 Opciones Filtros Estado de distribución…" at bounding box center [413, 178] width 579 height 308
click at [142, 152] on input "Row Selected" at bounding box center [144, 155] width 7 height 7
checkbox input "false"
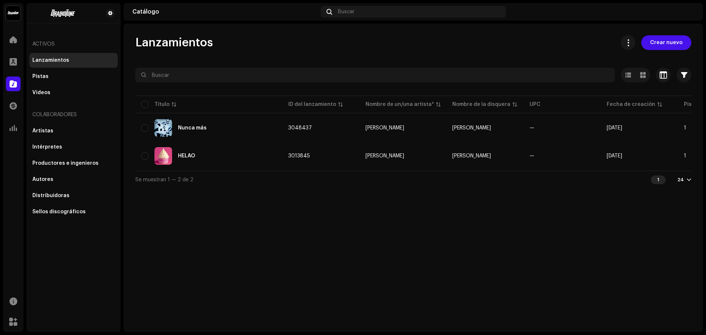
click at [401, 229] on div "Lanzamientos Crear nuevo Seleccionado 0 Opciones Filtros Estado de distribución…" at bounding box center [413, 178] width 579 height 308
click at [69, 145] on div "Intérpretes" at bounding box center [73, 147] width 82 height 6
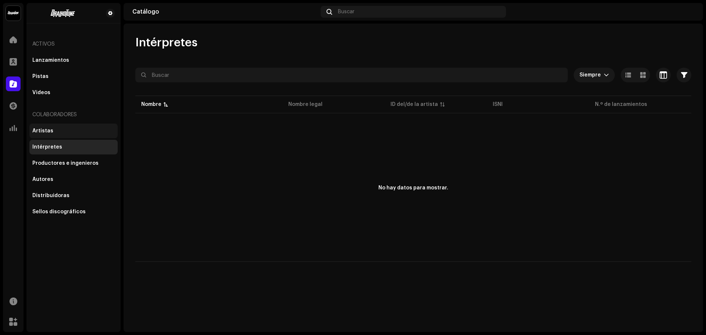
click at [64, 132] on div "Artistas" at bounding box center [73, 131] width 82 height 6
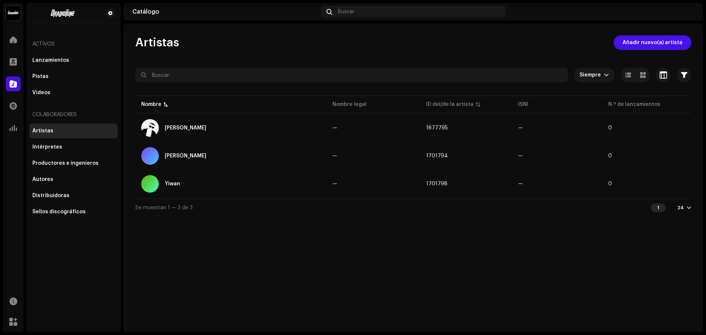
click at [689, 206] on div at bounding box center [689, 208] width 4 height 6
click at [563, 234] on div "Artistas Añadir nuevo(a) artista Siempre Seleccionado 0 Seleccionar todo Opcion…" at bounding box center [413, 178] width 579 height 308
click at [56, 58] on div "Lanzamientos" at bounding box center [50, 60] width 37 height 6
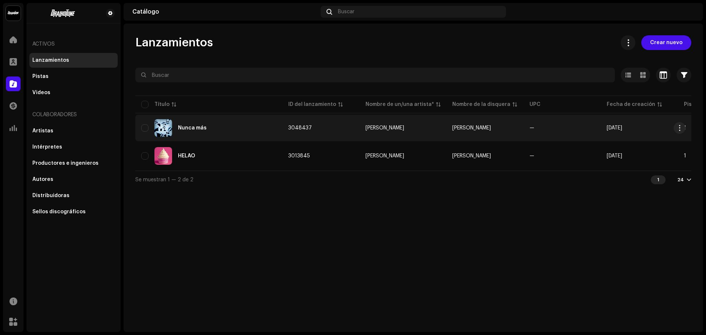
click at [193, 127] on div "Nunca más" at bounding box center [192, 127] width 29 height 5
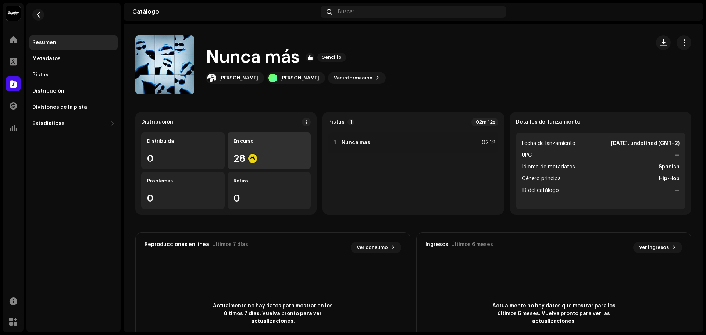
click at [254, 144] on div "En curso 28" at bounding box center [269, 150] width 83 height 37
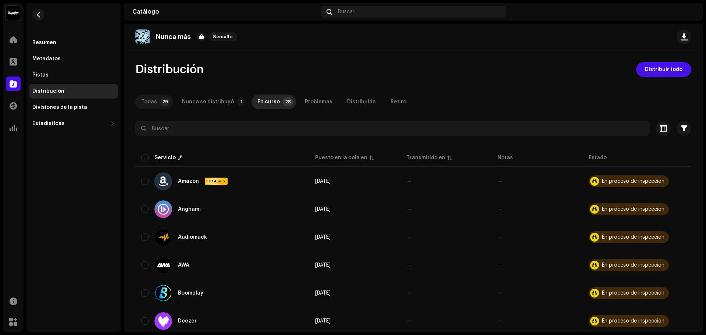
click at [157, 104] on p-tab "Todas 29" at bounding box center [154, 101] width 38 height 15
click at [192, 103] on div "Nunca se distribuyó" at bounding box center [208, 101] width 52 height 15
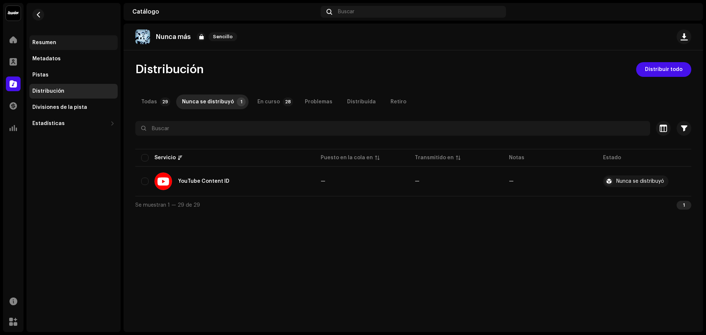
click at [73, 39] on div "Resumen" at bounding box center [73, 42] width 88 height 15
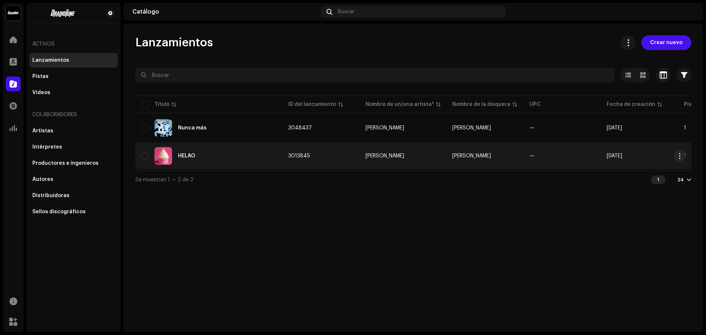
click at [216, 152] on div "HELAO" at bounding box center [208, 156] width 135 height 18
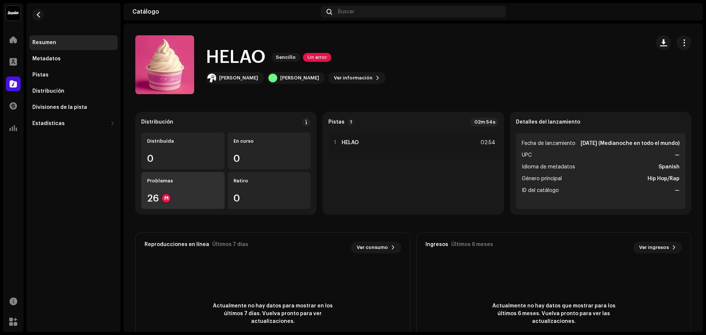
click at [175, 194] on div "26" at bounding box center [183, 198] width 72 height 10
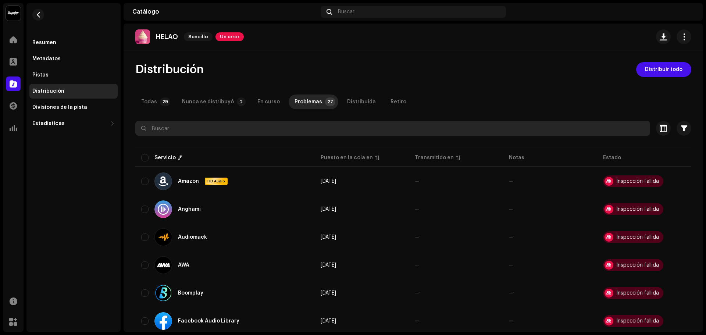
click at [194, 99] on div "Nunca se distribuyó" at bounding box center [208, 101] width 52 height 15
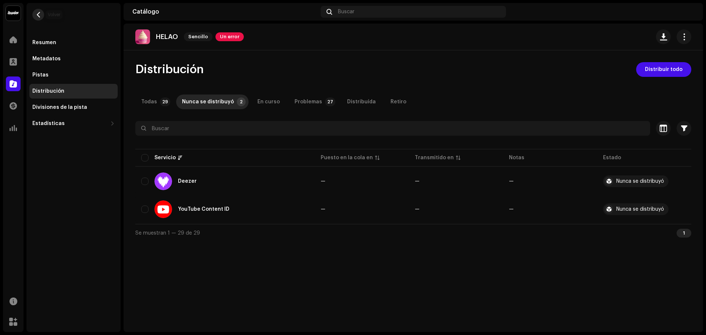
click at [37, 17] on span "button" at bounding box center [39, 15] width 6 height 6
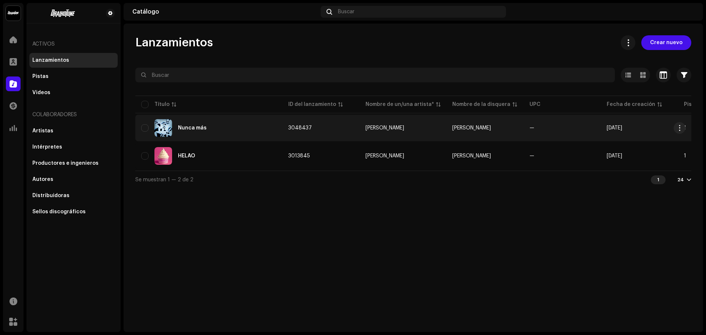
click at [229, 137] on td "Nunca más" at bounding box center [208, 128] width 147 height 26
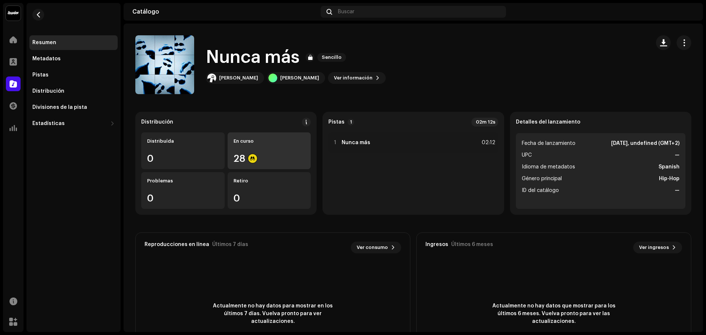
click at [265, 147] on div "En curso 28" at bounding box center [269, 150] width 83 height 37
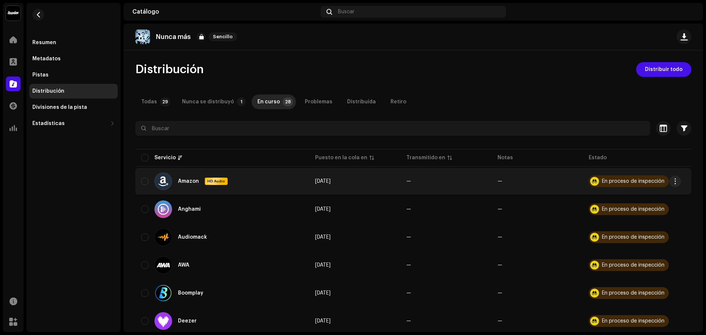
scroll to position [37, 0]
